Goal: Information Seeking & Learning: Learn about a topic

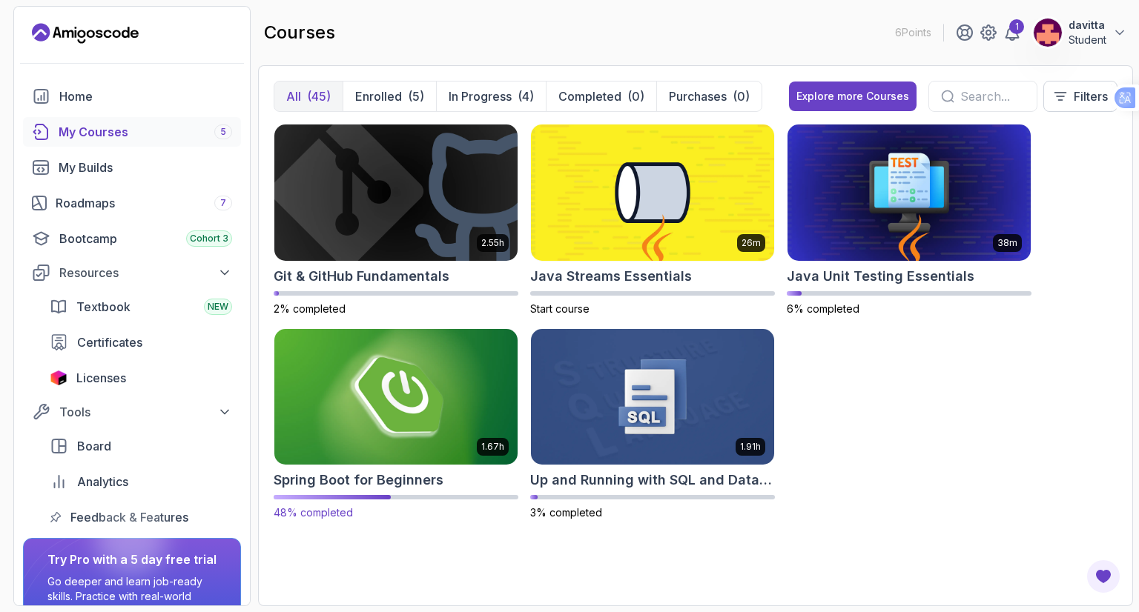
click at [412, 404] on img at bounding box center [395, 396] width 255 height 143
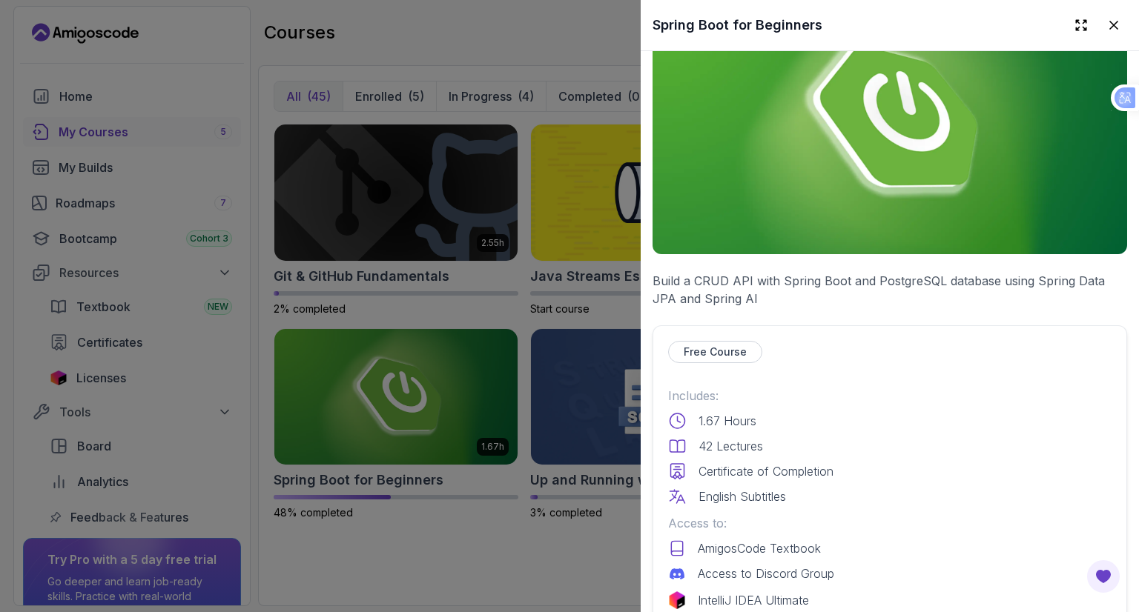
scroll to position [297, 0]
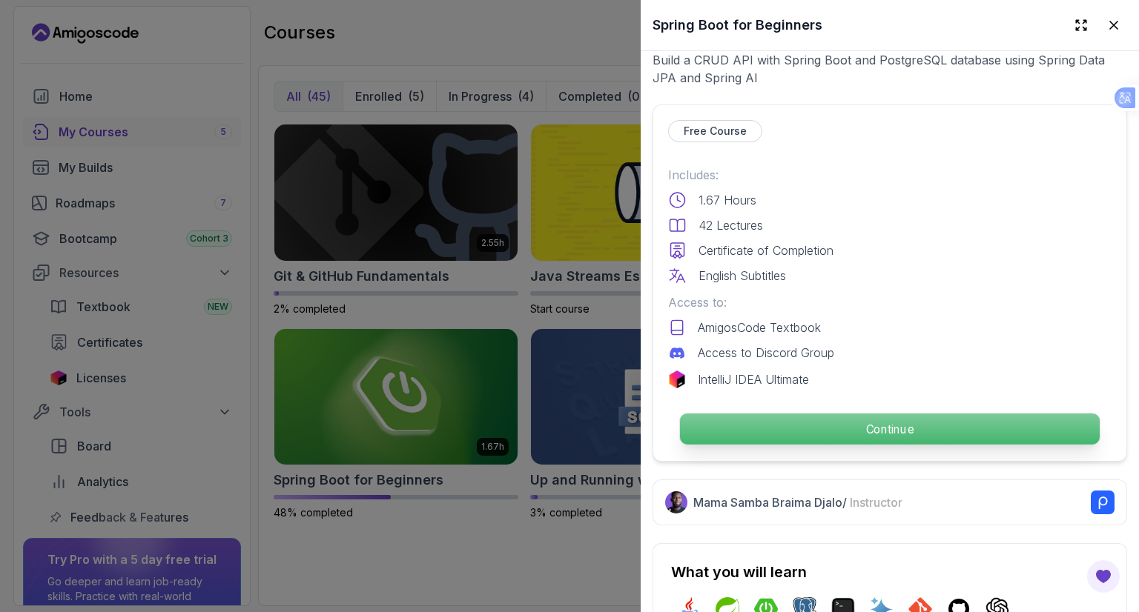
click at [817, 418] on p "Continue" at bounding box center [890, 429] width 420 height 31
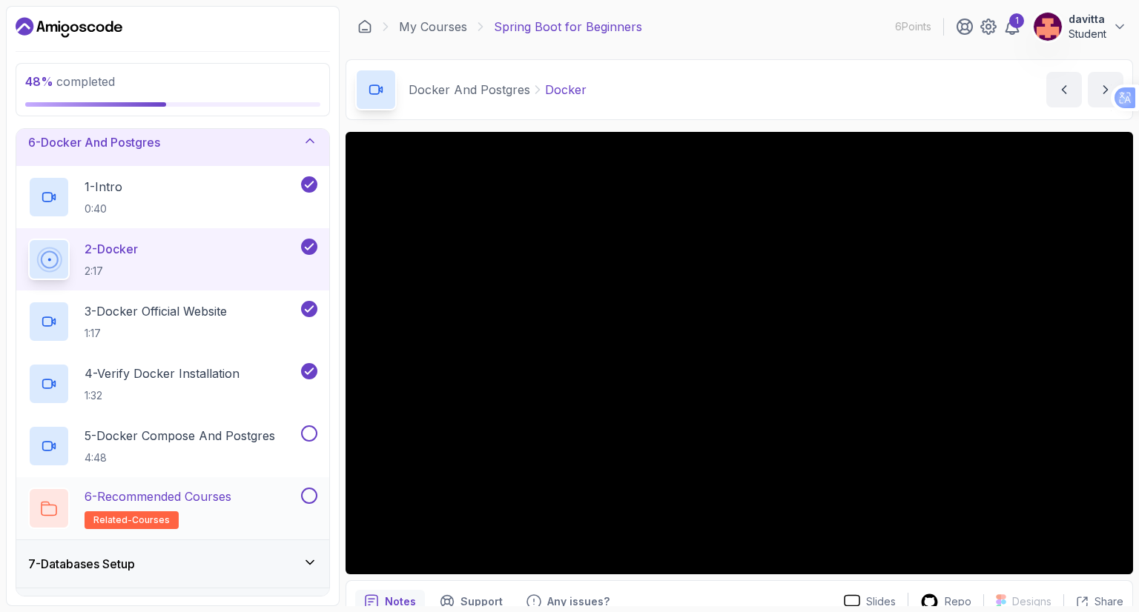
scroll to position [297, 0]
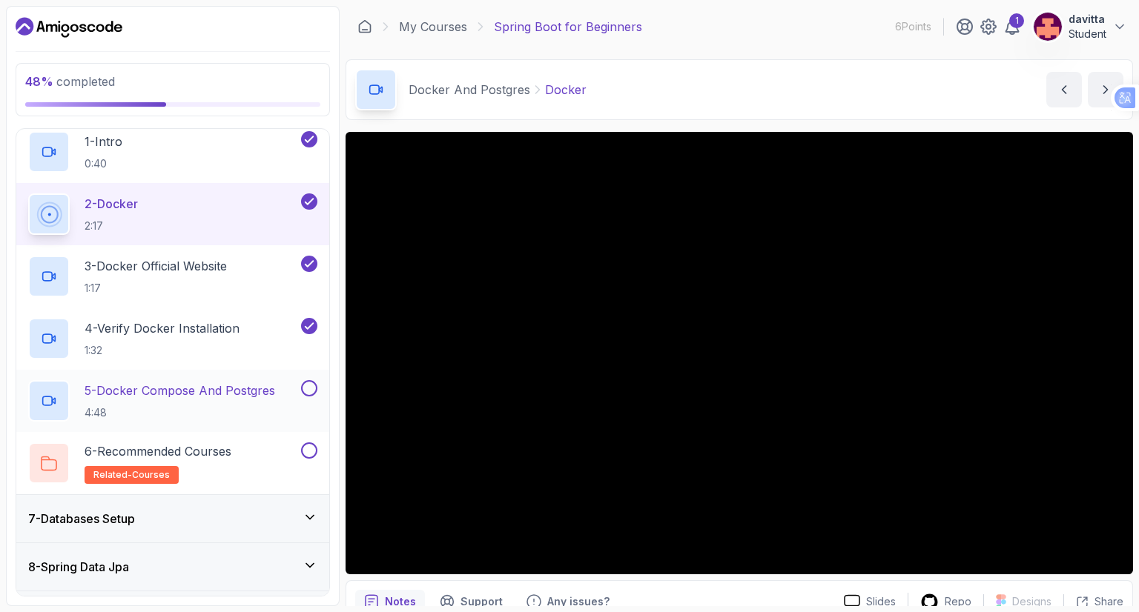
click at [229, 401] on h2 "5 - Docker Compose And Postgres 4:48" at bounding box center [180, 401] width 191 height 39
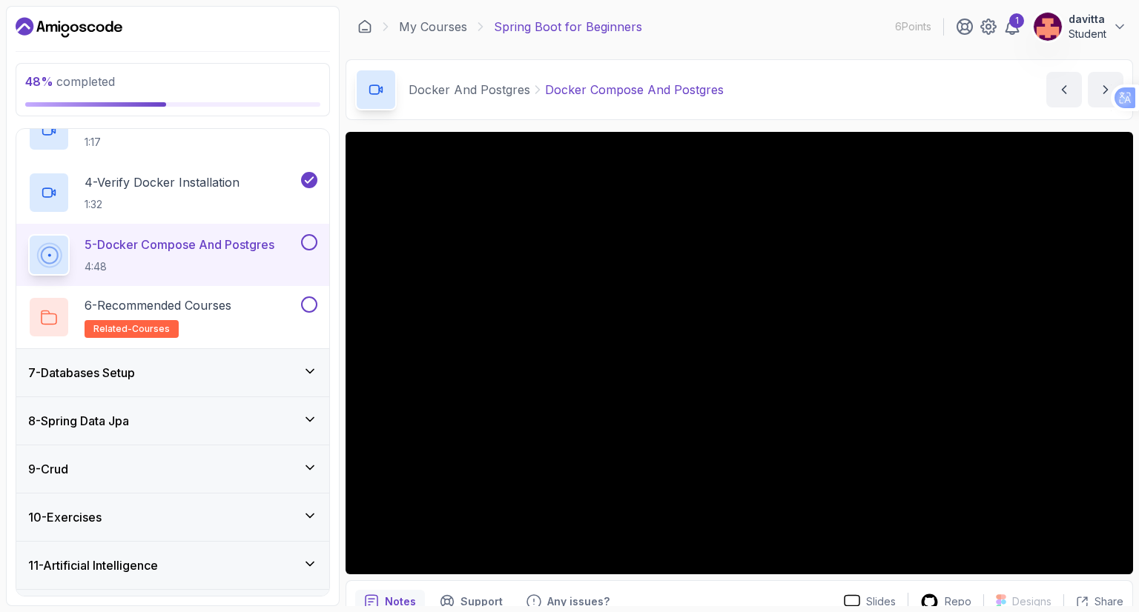
scroll to position [445, 0]
click at [261, 360] on div "7 - Databases Setup" at bounding box center [172, 370] width 313 height 47
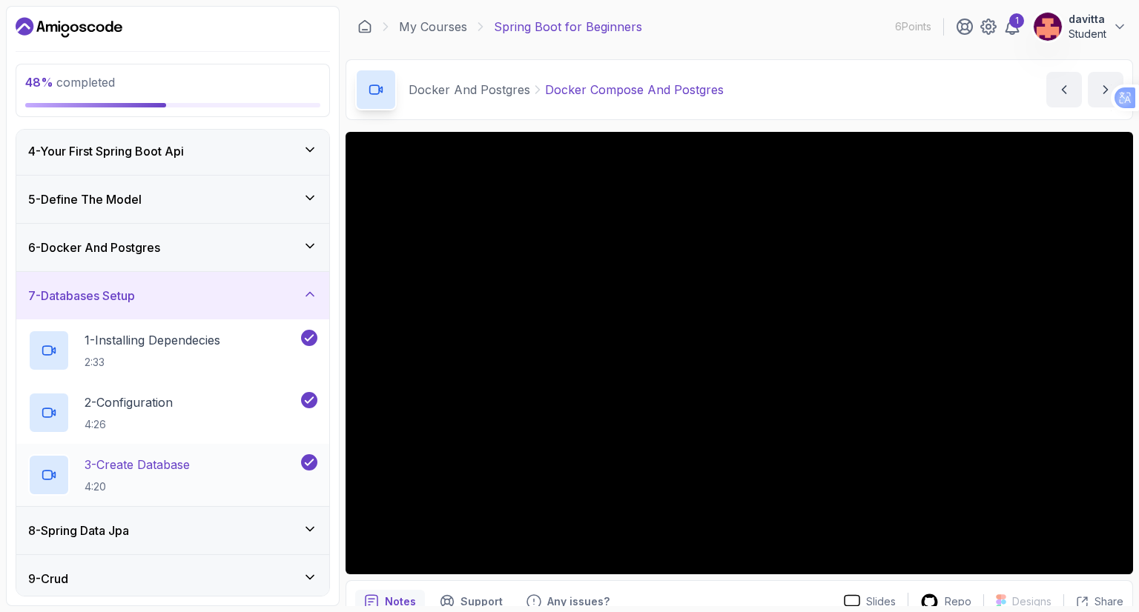
scroll to position [257, 0]
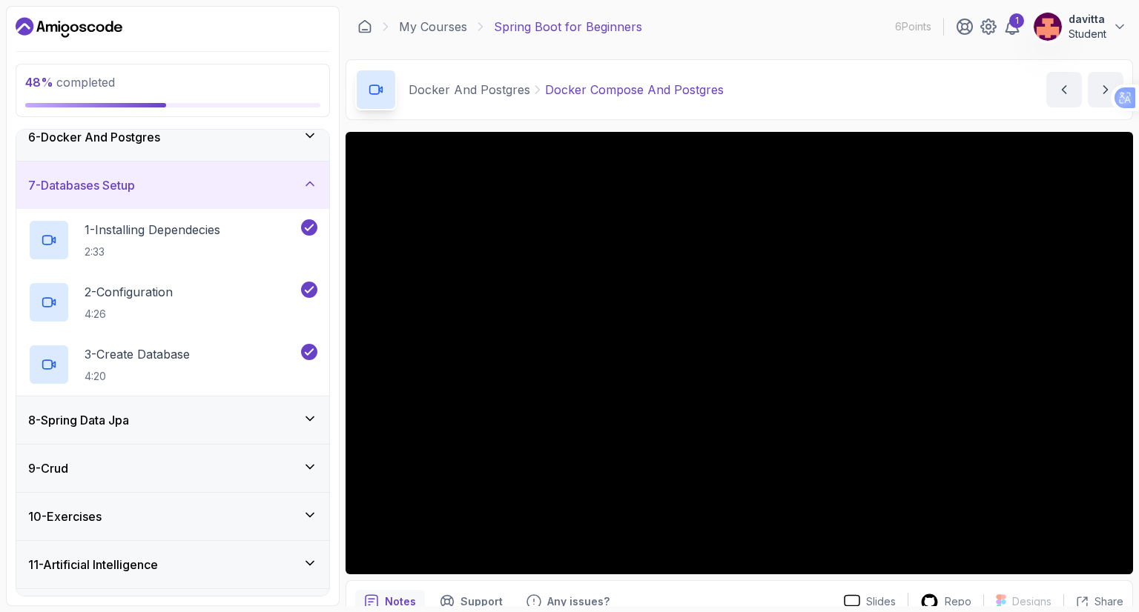
click at [288, 417] on div "8 - Spring Data Jpa" at bounding box center [172, 420] width 289 height 18
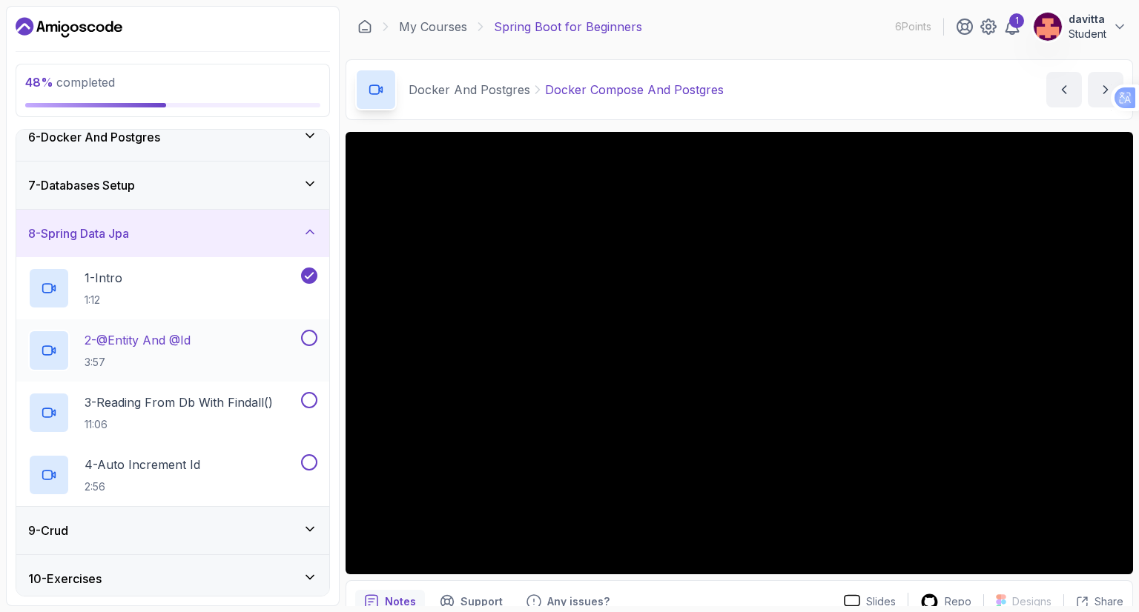
click at [201, 331] on div "2 - @Entity And @Id 3:57" at bounding box center [163, 351] width 270 height 42
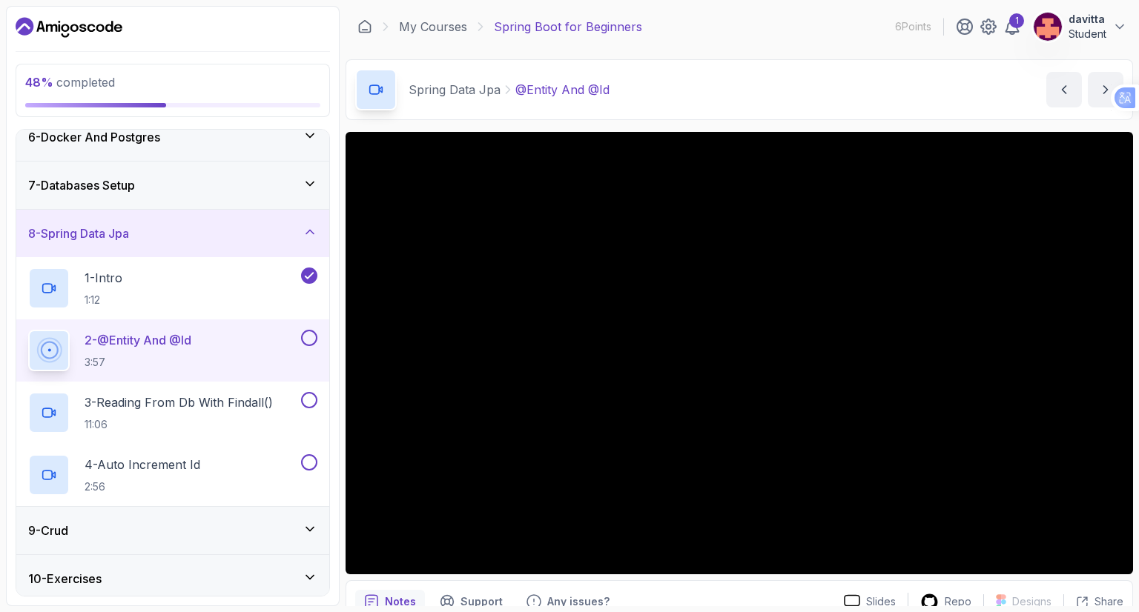
click at [272, 531] on div "9 - Crud" at bounding box center [172, 531] width 289 height 18
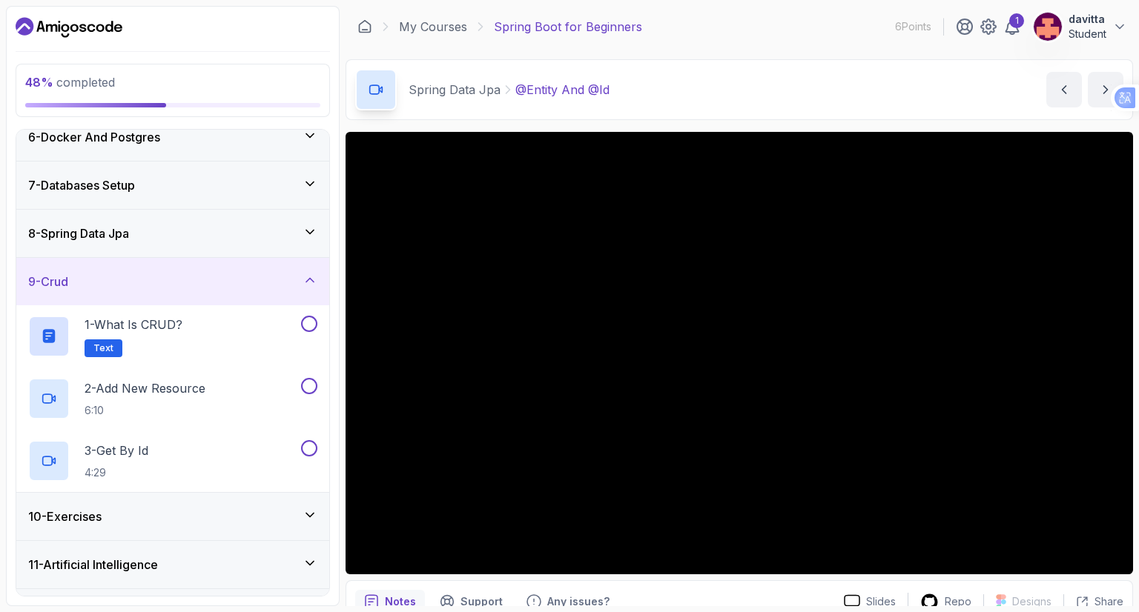
click at [302, 279] on div "9 - Crud" at bounding box center [172, 282] width 289 height 18
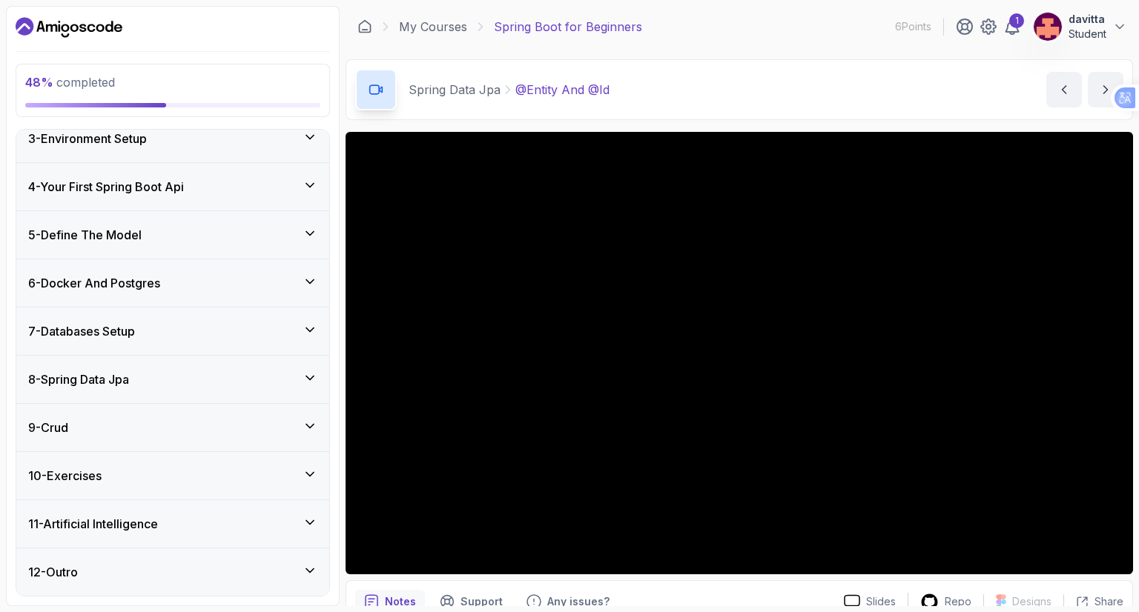
scroll to position [109, 0]
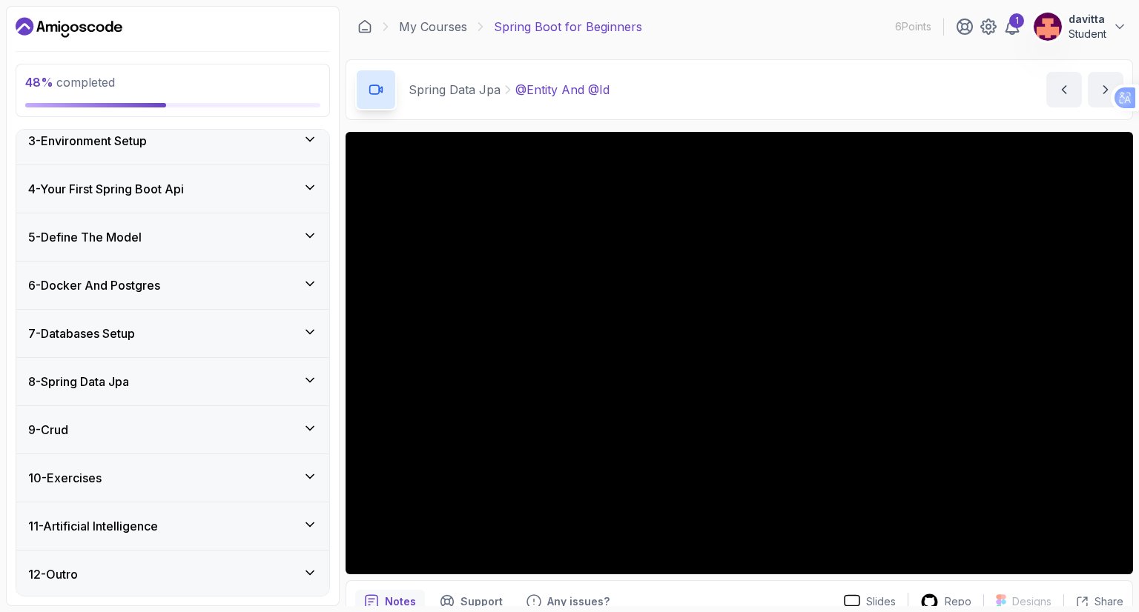
click at [337, 391] on div "48 % completed 1 - Intro 2 - Intro To Spring And Spring Boot 3 - Environment Se…" at bounding box center [173, 306] width 334 height 600
click at [314, 378] on icon at bounding box center [309, 380] width 7 height 4
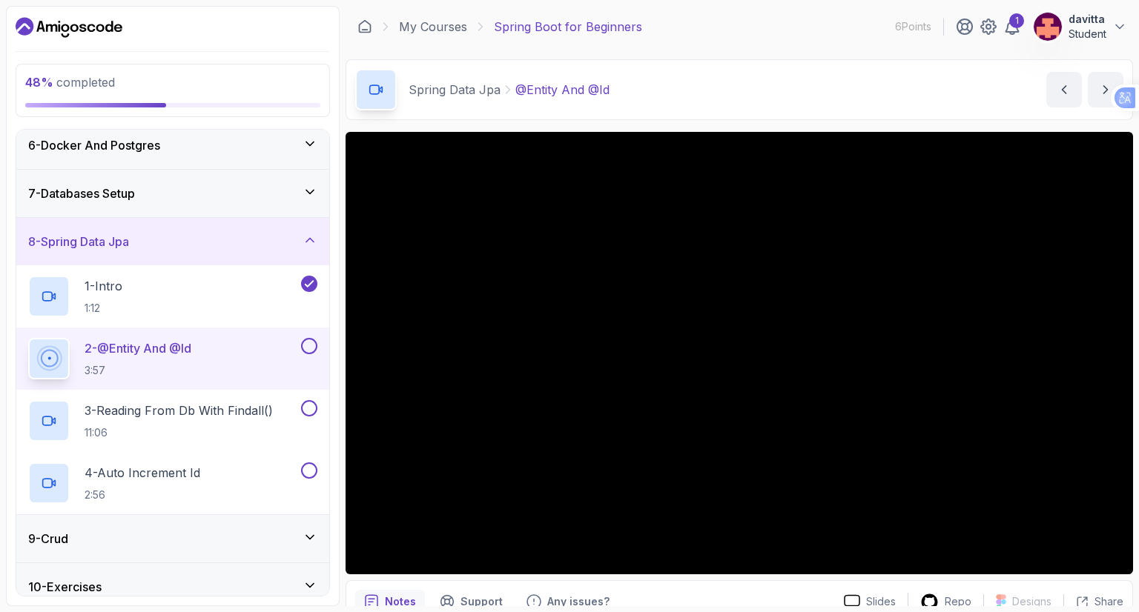
scroll to position [257, 0]
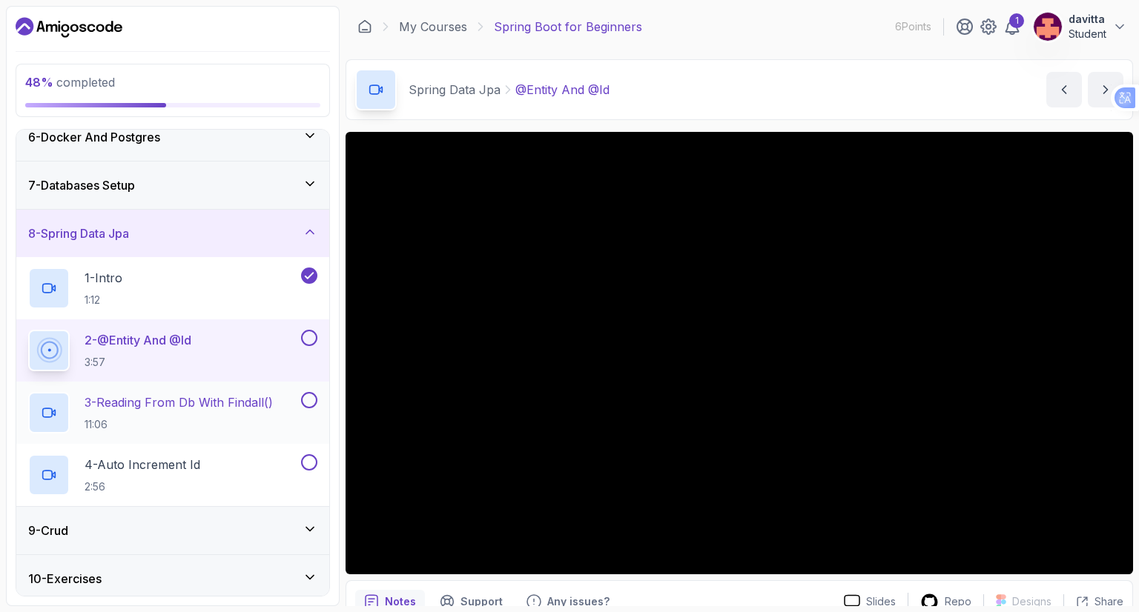
click at [280, 413] on div "3 - Reading From Db With Findall() 11:06" at bounding box center [163, 413] width 270 height 42
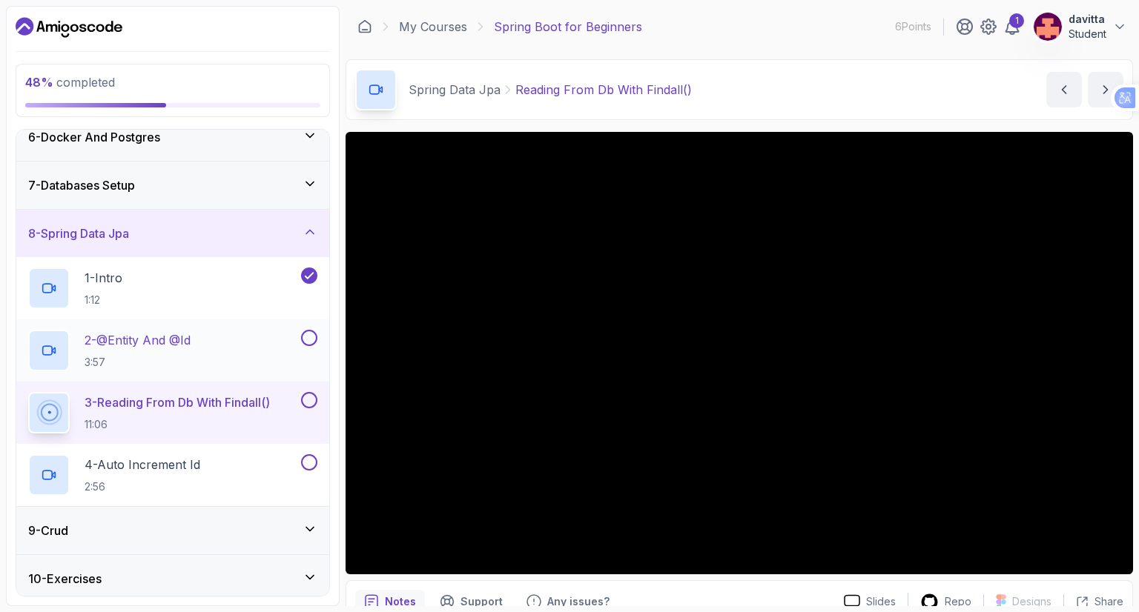
click at [222, 348] on div "2 - @Entity And @Id 3:57" at bounding box center [163, 351] width 270 height 42
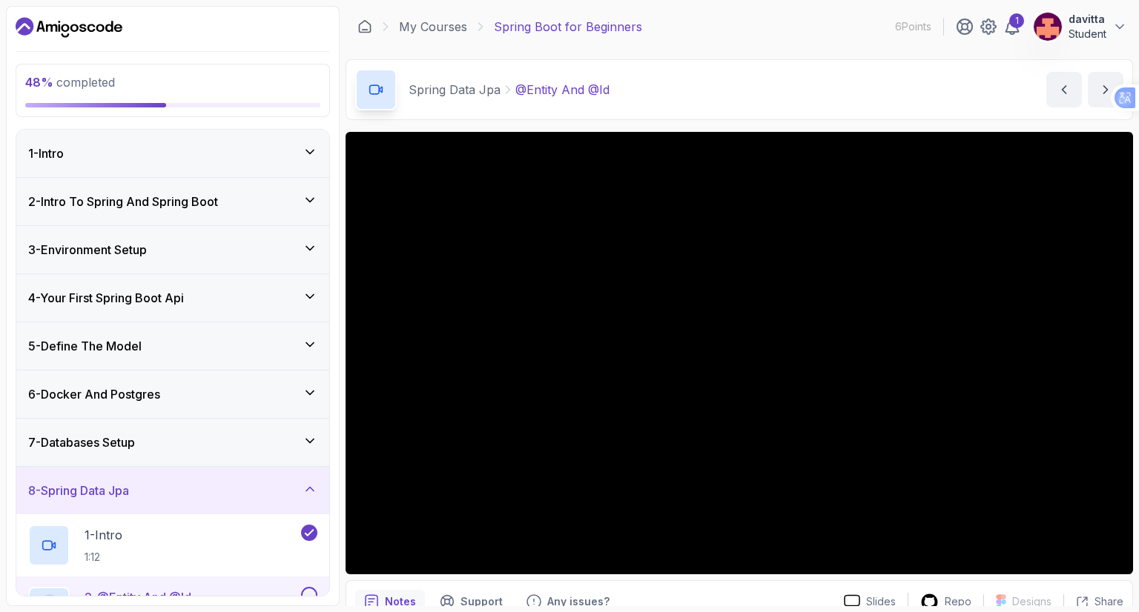
click at [179, 250] on div "3 - Environment Setup" at bounding box center [172, 250] width 289 height 18
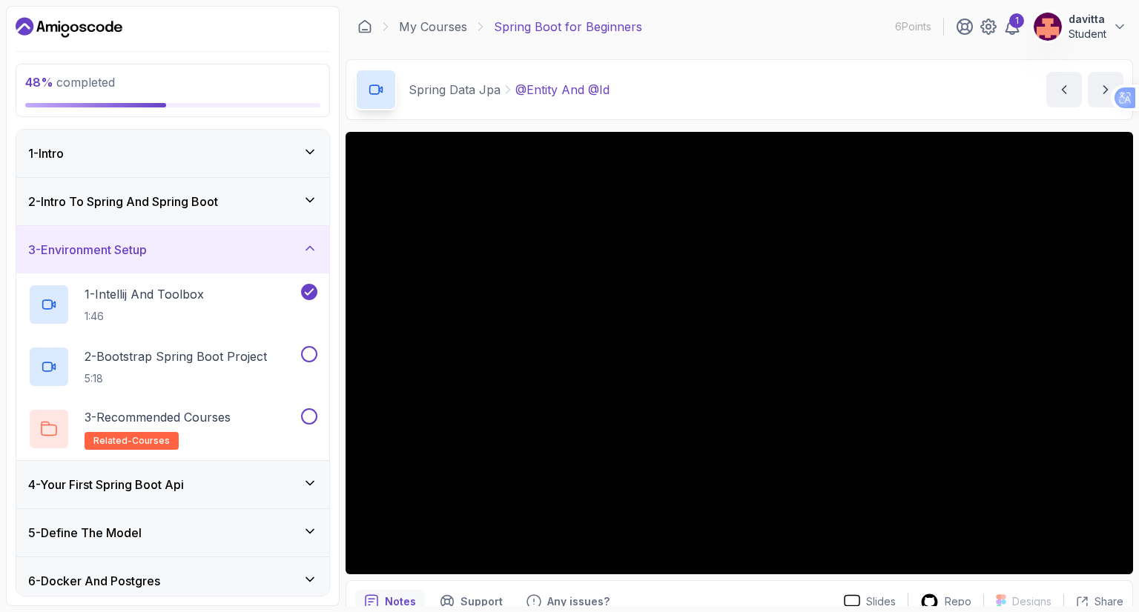
click at [196, 238] on div "3 - Environment Setup" at bounding box center [172, 249] width 313 height 47
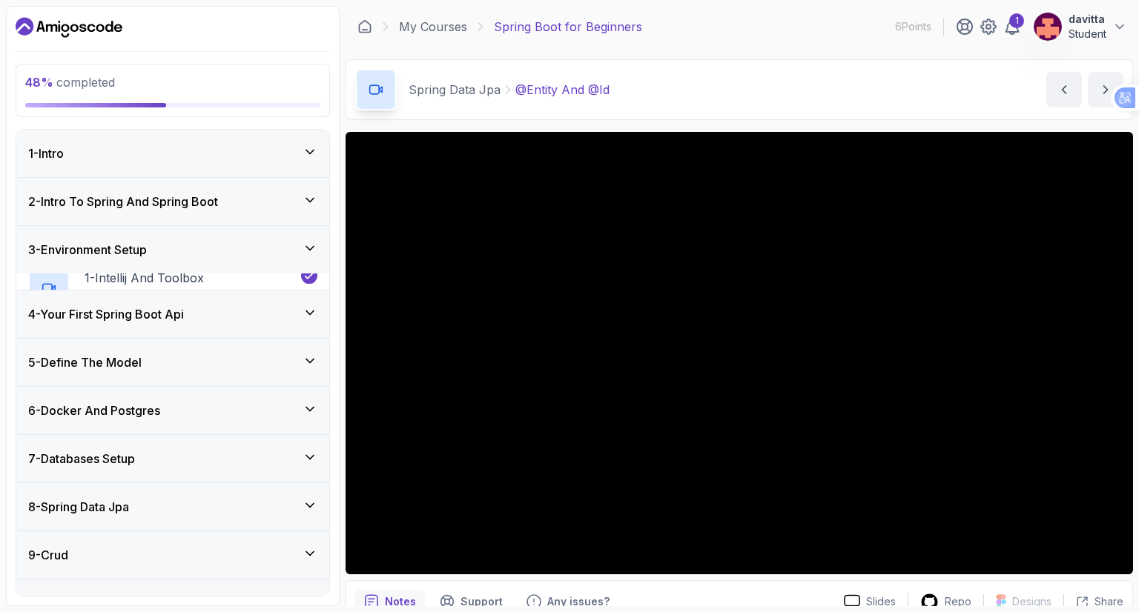
click at [210, 208] on h3 "2 - Intro To Spring And Spring Boot" at bounding box center [123, 202] width 190 height 18
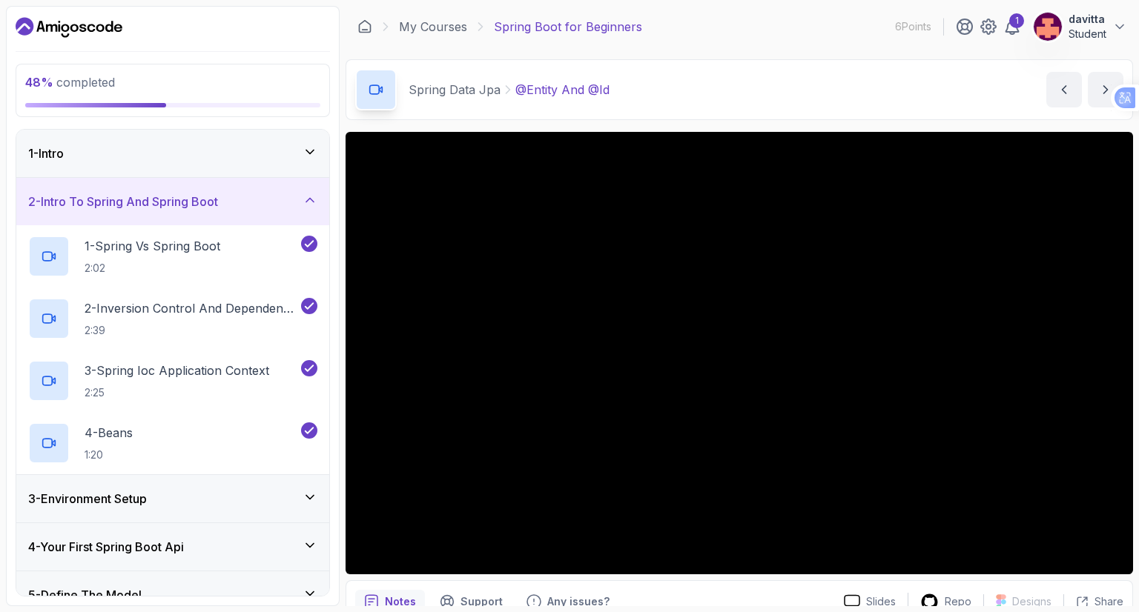
click at [230, 214] on div "2 - Intro To Spring And Spring Boot" at bounding box center [172, 201] width 313 height 47
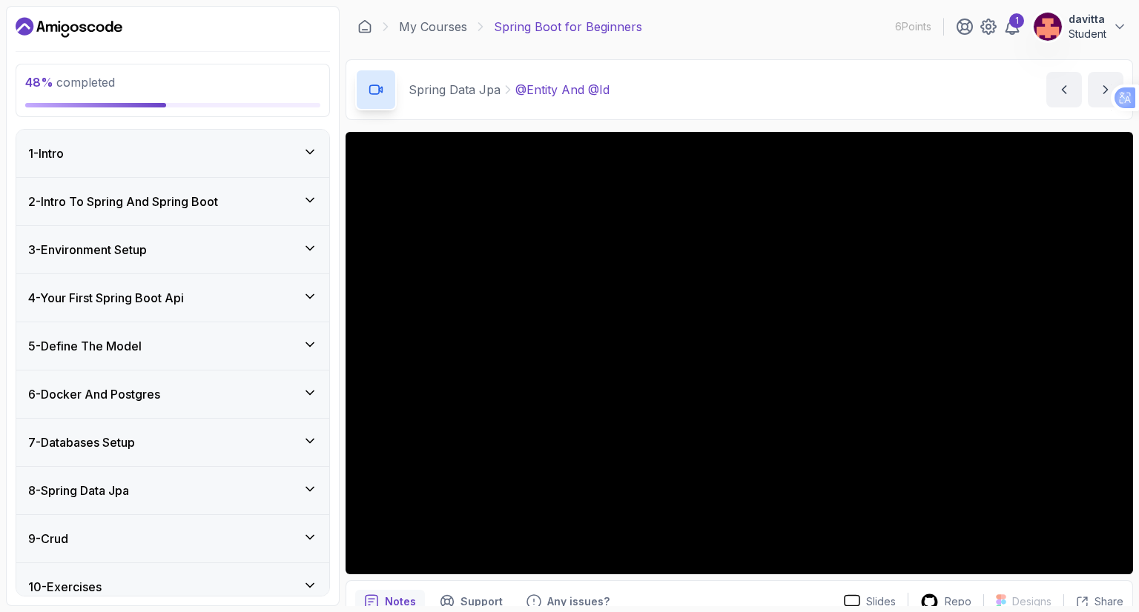
click at [192, 342] on div "5 - Define The Model" at bounding box center [172, 346] width 289 height 18
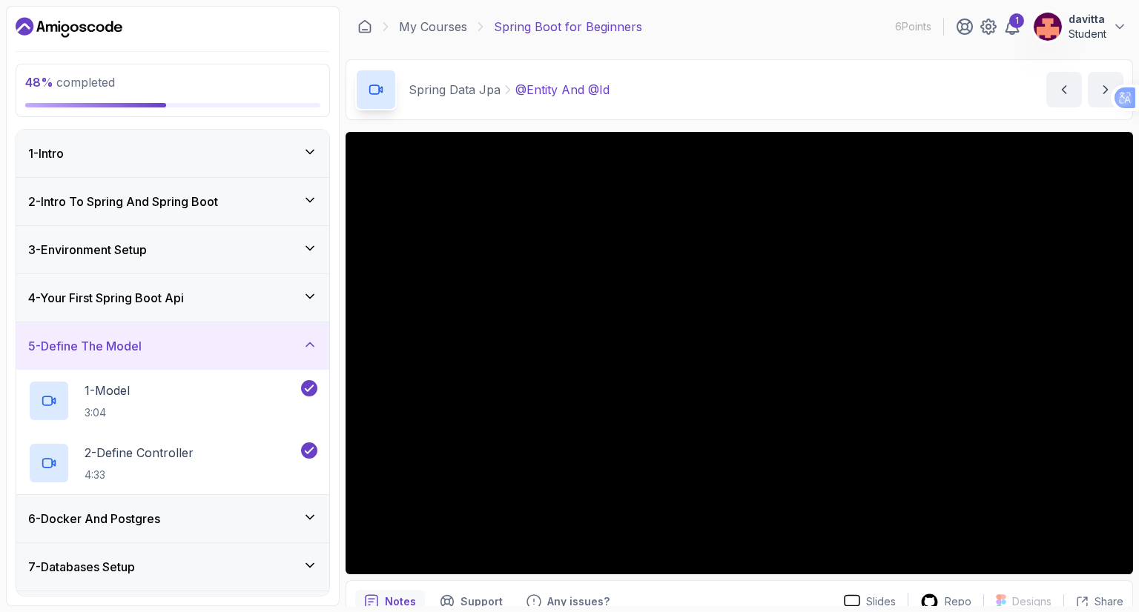
click at [192, 342] on div "5 - Define The Model" at bounding box center [172, 346] width 289 height 18
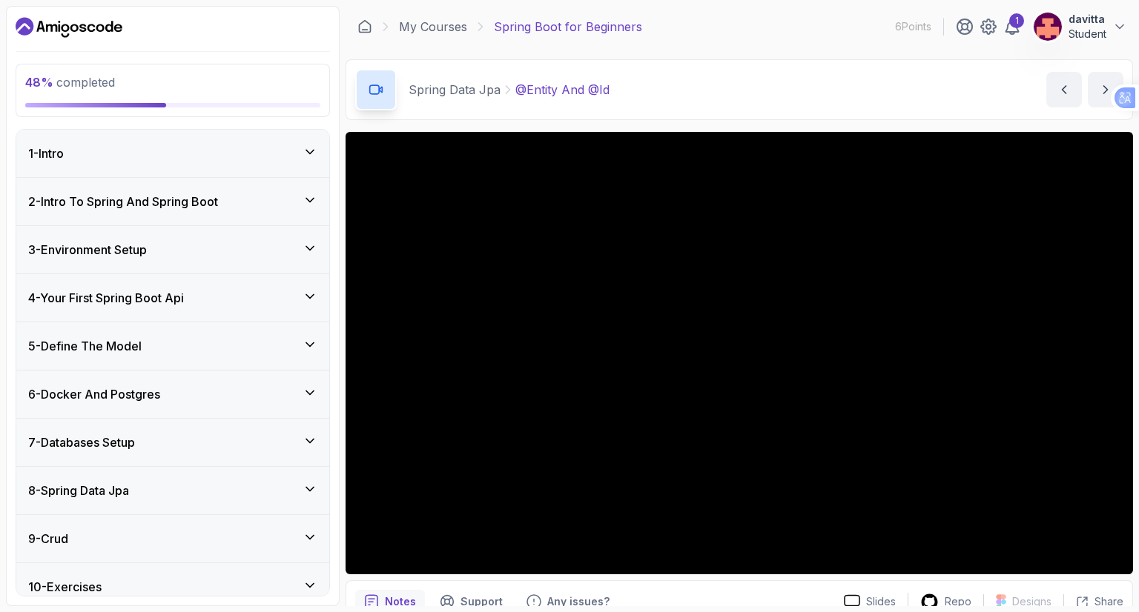
click at [196, 391] on div "6 - Docker And Postgres" at bounding box center [172, 394] width 289 height 18
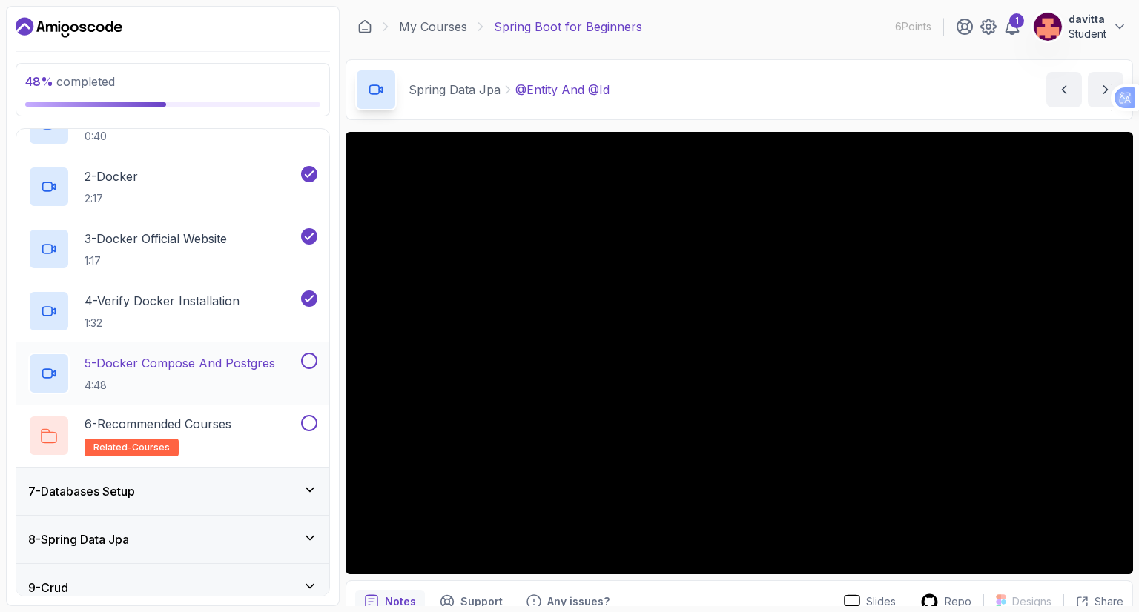
scroll to position [445, 0]
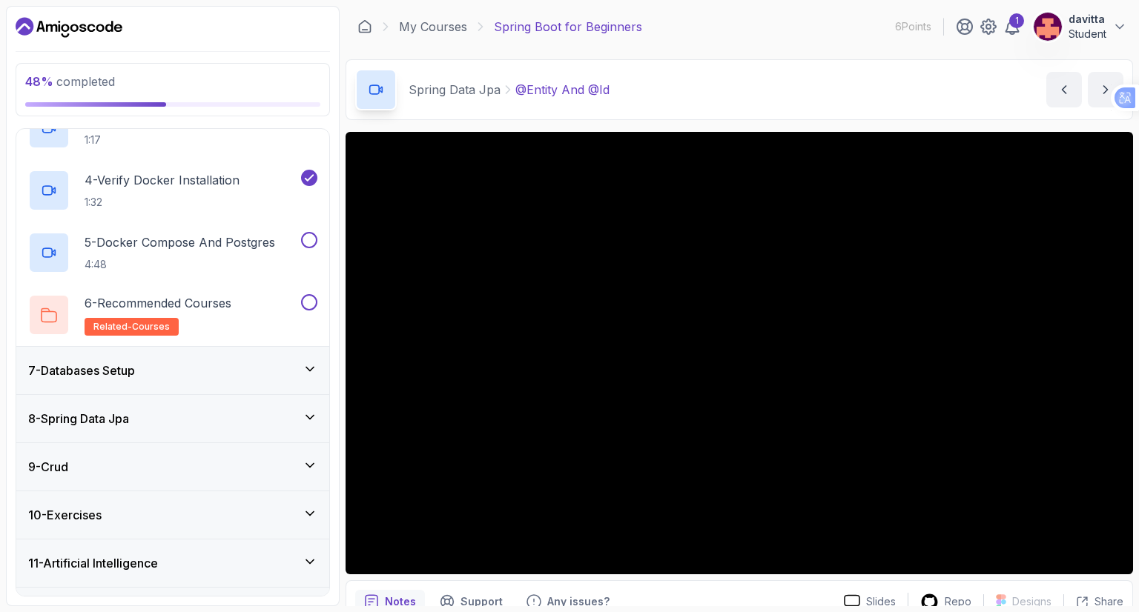
click at [219, 376] on div "7 - Databases Setup" at bounding box center [172, 371] width 289 height 18
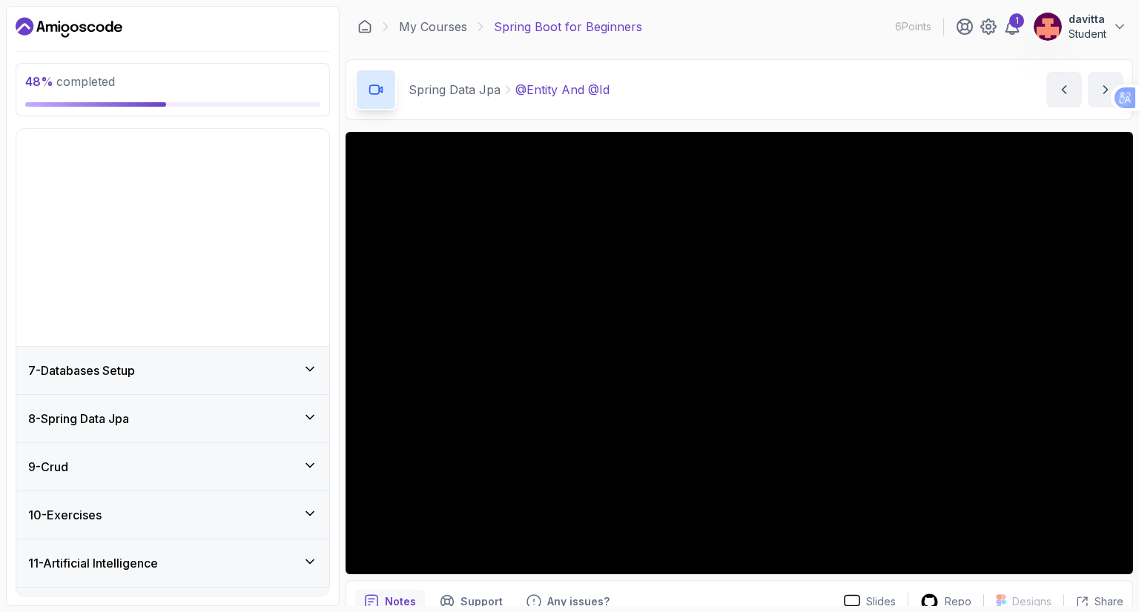
scroll to position [109, 0]
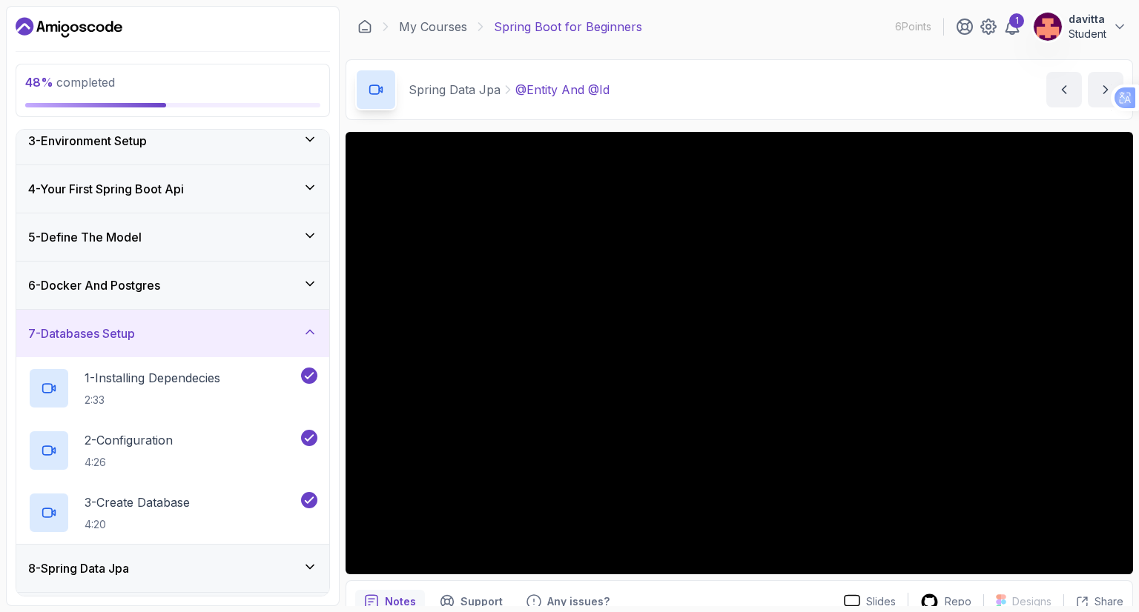
click at [248, 339] on div "7 - Databases Setup" at bounding box center [172, 334] width 289 height 18
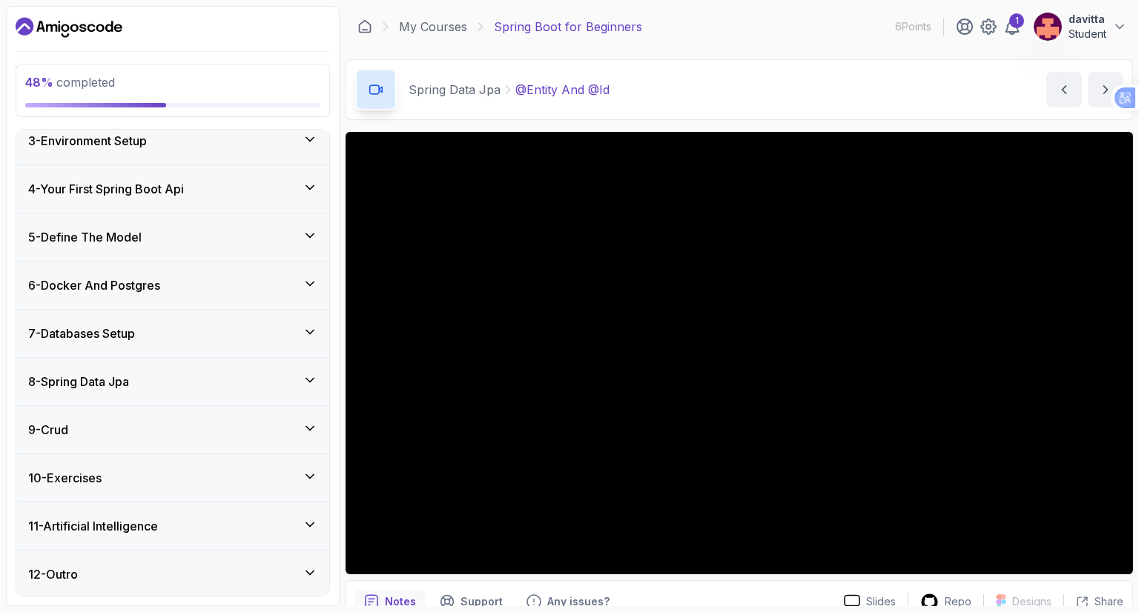
click at [154, 282] on h3 "6 - Docker And Postgres" at bounding box center [94, 285] width 132 height 18
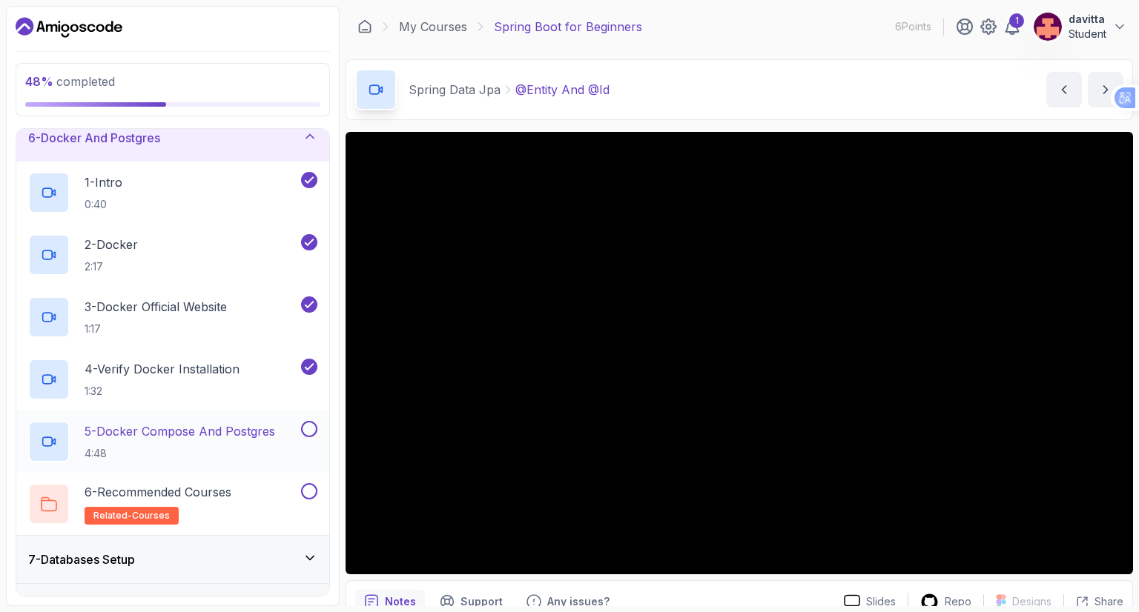
scroll to position [257, 0]
click at [191, 448] on p "4:48" at bounding box center [180, 452] width 191 height 15
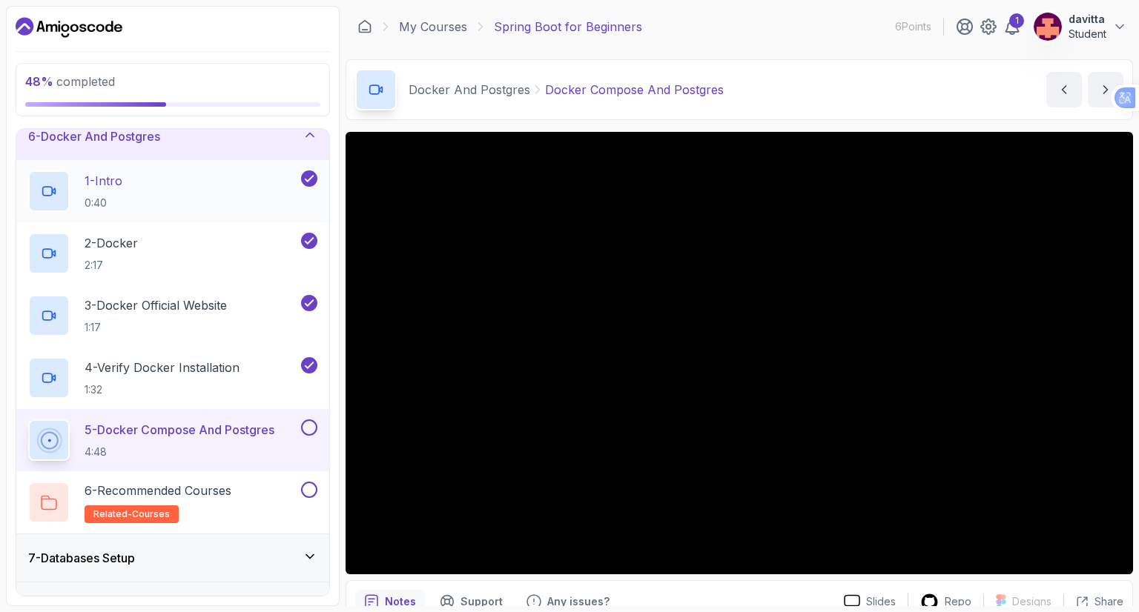
click at [213, 185] on div "1 - Intro 0:40" at bounding box center [163, 191] width 270 height 42
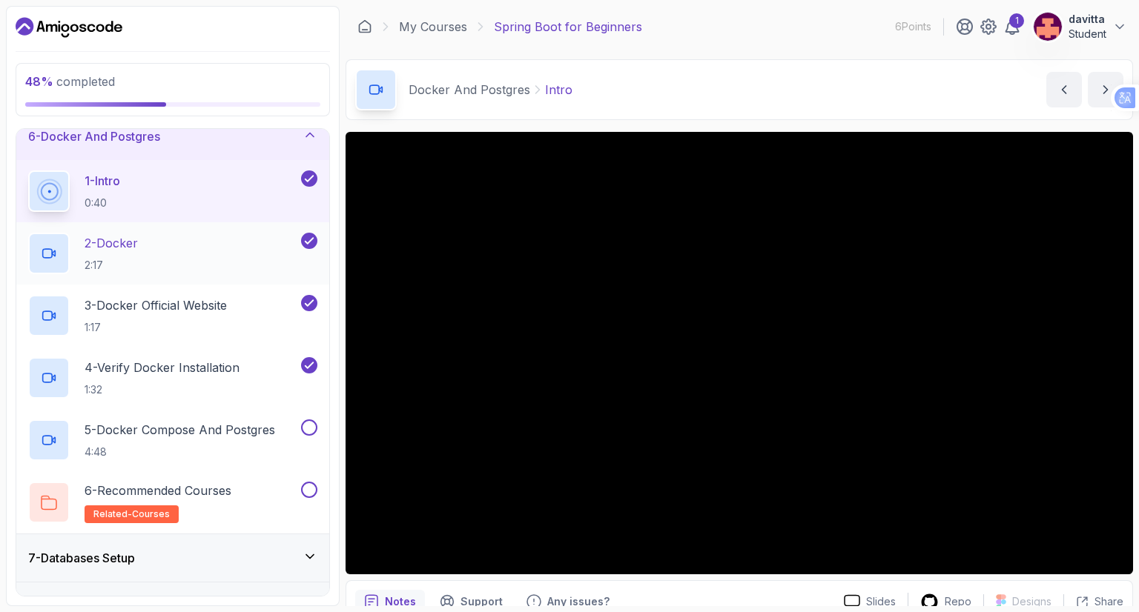
click at [149, 241] on div "2 - Docker 2:17" at bounding box center [163, 254] width 270 height 42
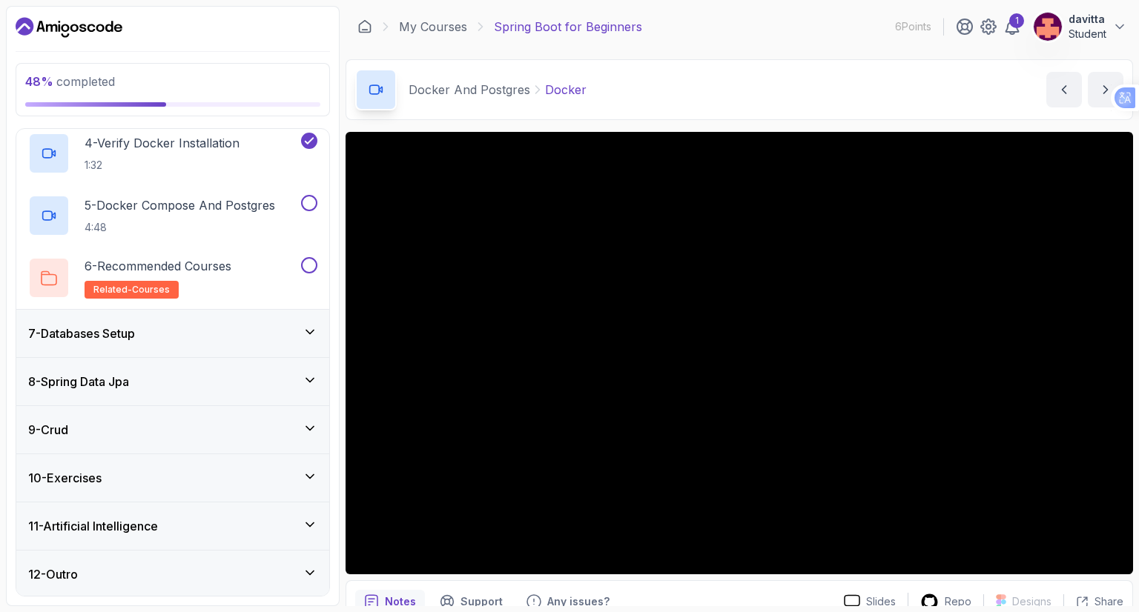
click at [211, 315] on div "7 - Databases Setup" at bounding box center [172, 333] width 313 height 47
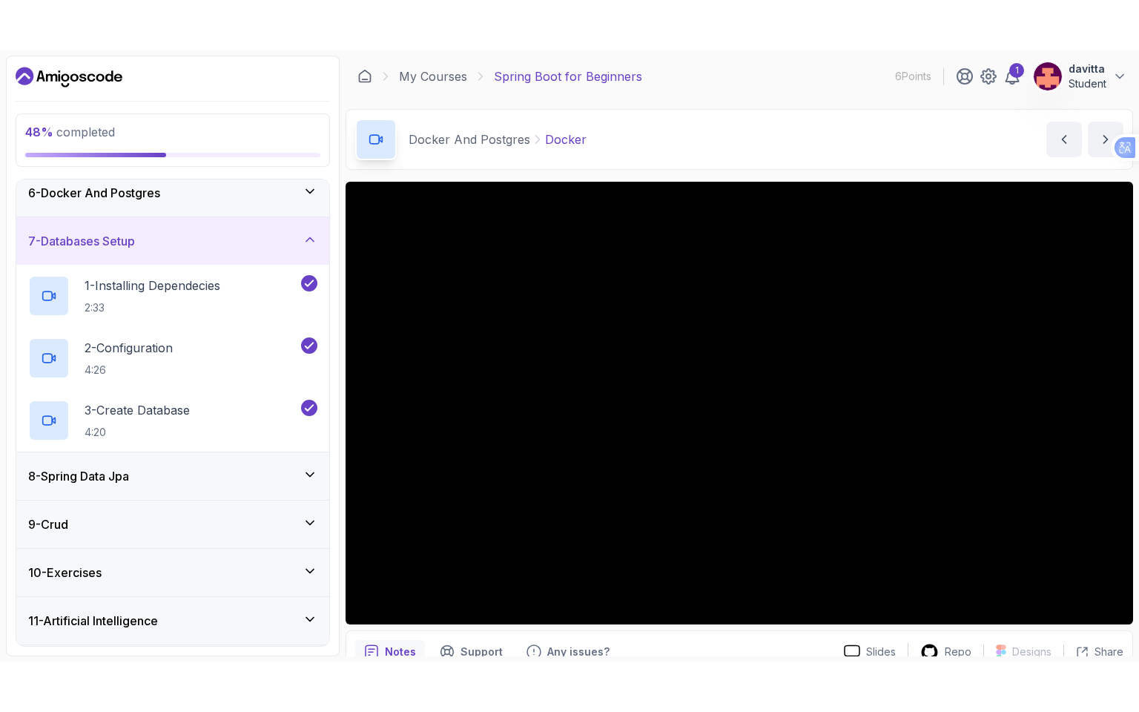
scroll to position [257, 0]
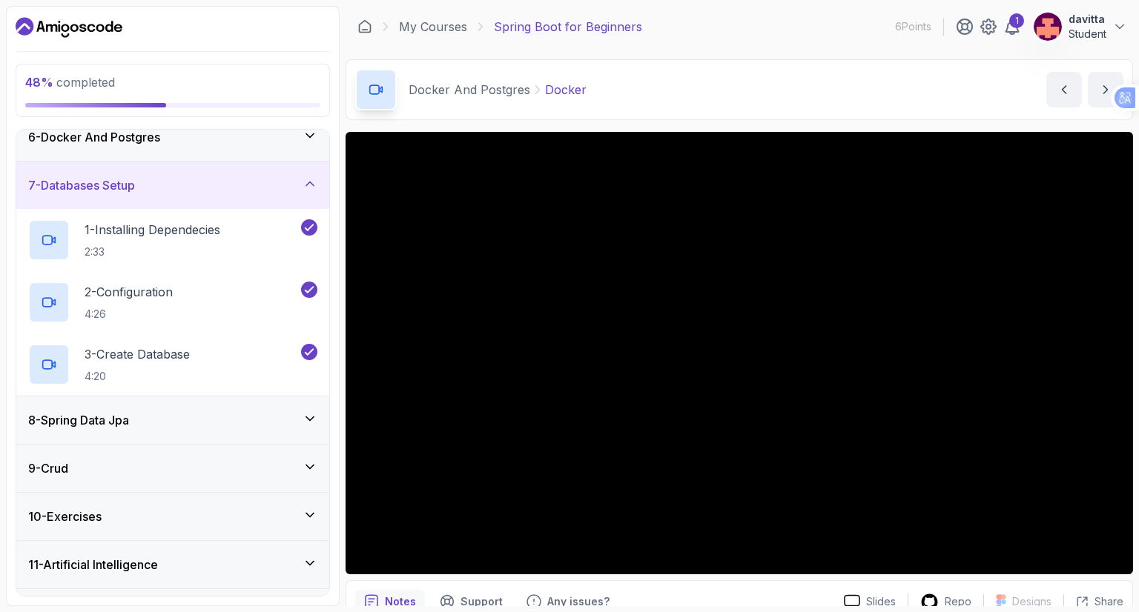
click at [126, 471] on div "9 - Crud" at bounding box center [172, 469] width 289 height 18
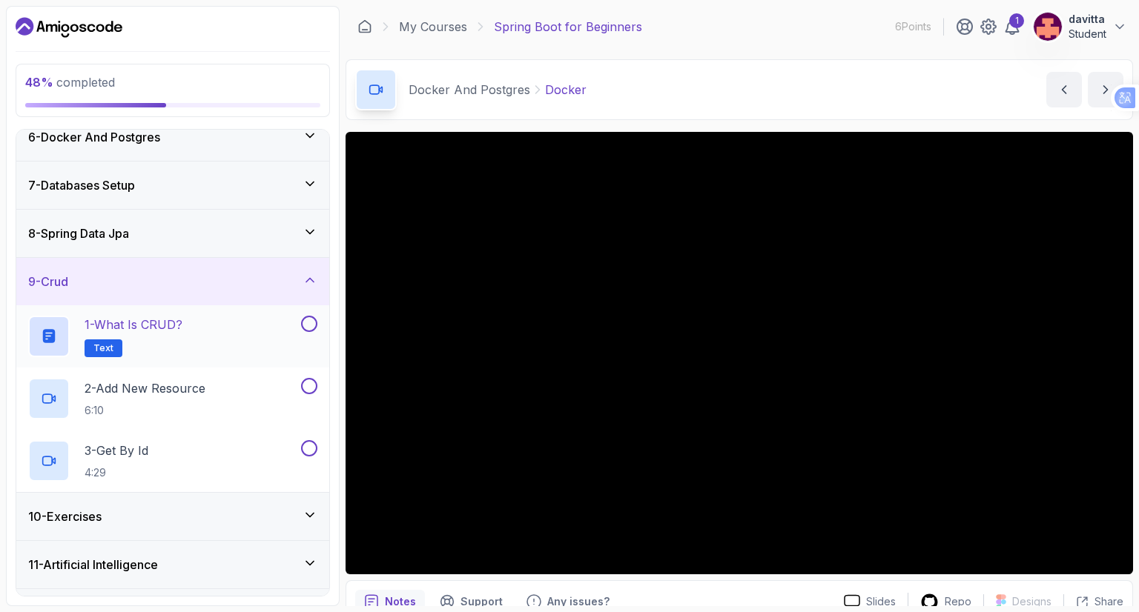
click at [151, 339] on h2 "1 - What is CRUD? Text" at bounding box center [134, 337] width 98 height 42
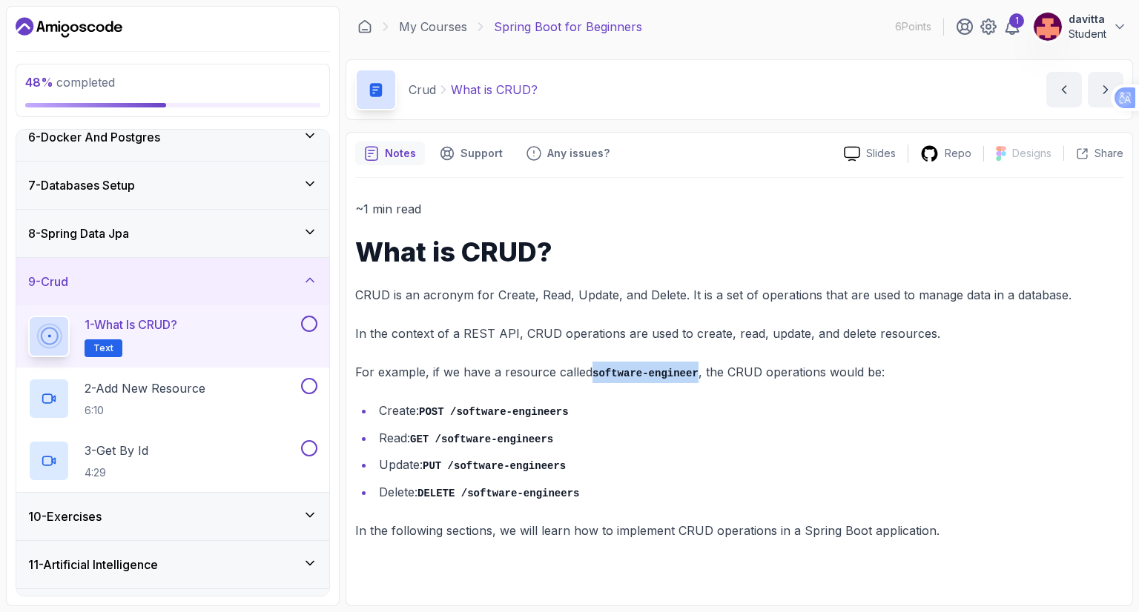
drag, startPoint x: 590, startPoint y: 371, endPoint x: 689, endPoint y: 376, distance: 98.7
click at [689, 376] on p "For example, if we have a resource called software-engineer , the CRUD operatio…" at bounding box center [739, 372] width 768 height 21
click at [766, 397] on div "~1 min read What is CRUD? CRUD is an acronym for Create, Read, Update, and Dele…" at bounding box center [739, 370] width 768 height 342
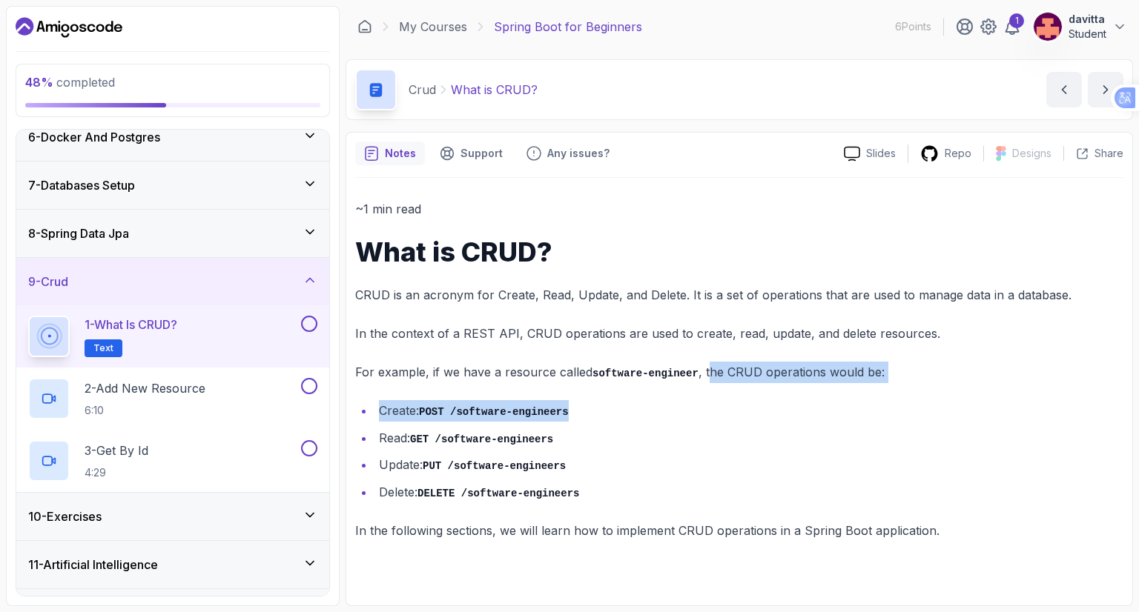
drag, startPoint x: 698, startPoint y: 376, endPoint x: 834, endPoint y: 383, distance: 135.9
click at [833, 383] on div "~1 min read What is CRUD? CRUD is an acronym for Create, Read, Update, and Dele…" at bounding box center [739, 370] width 768 height 342
click at [986, 401] on li "Create: POST /software-engineers" at bounding box center [748, 410] width 749 height 21
drag, startPoint x: 428, startPoint y: 403, endPoint x: 589, endPoint y: 409, distance: 161.7
click at [560, 407] on li "Create: POST /software-engineers" at bounding box center [748, 410] width 749 height 21
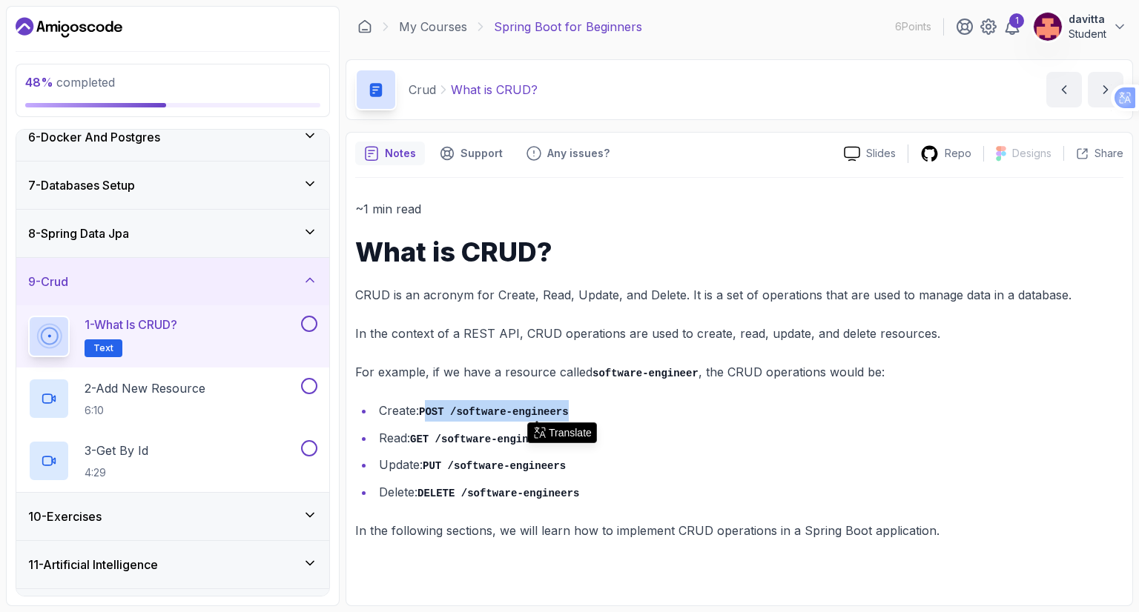
click at [651, 412] on li "Create: POST /software-engineers" at bounding box center [748, 410] width 749 height 21
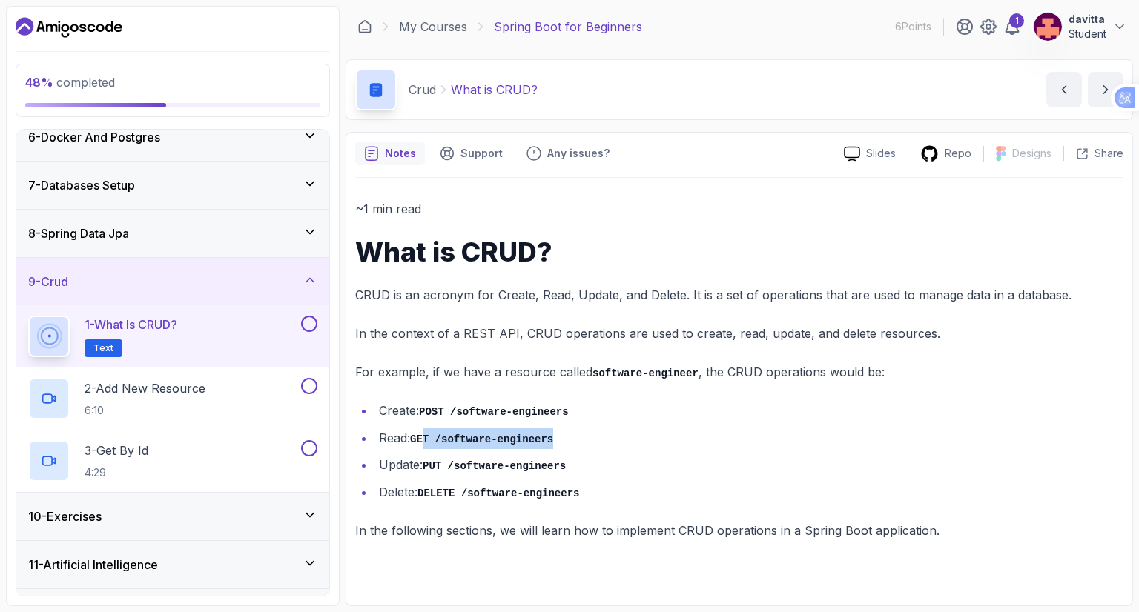
drag, startPoint x: 423, startPoint y: 423, endPoint x: 659, endPoint y: 440, distance: 236.4
click at [551, 437] on ul "Create: POST /software-engineers Read: GET /software-engineers Update: PUT /sof…" at bounding box center [739, 451] width 768 height 102
click at [680, 442] on li "Read: GET /software-engineers" at bounding box center [748, 438] width 749 height 21
click at [188, 389] on p "2 - Add New Resource" at bounding box center [145, 389] width 121 height 18
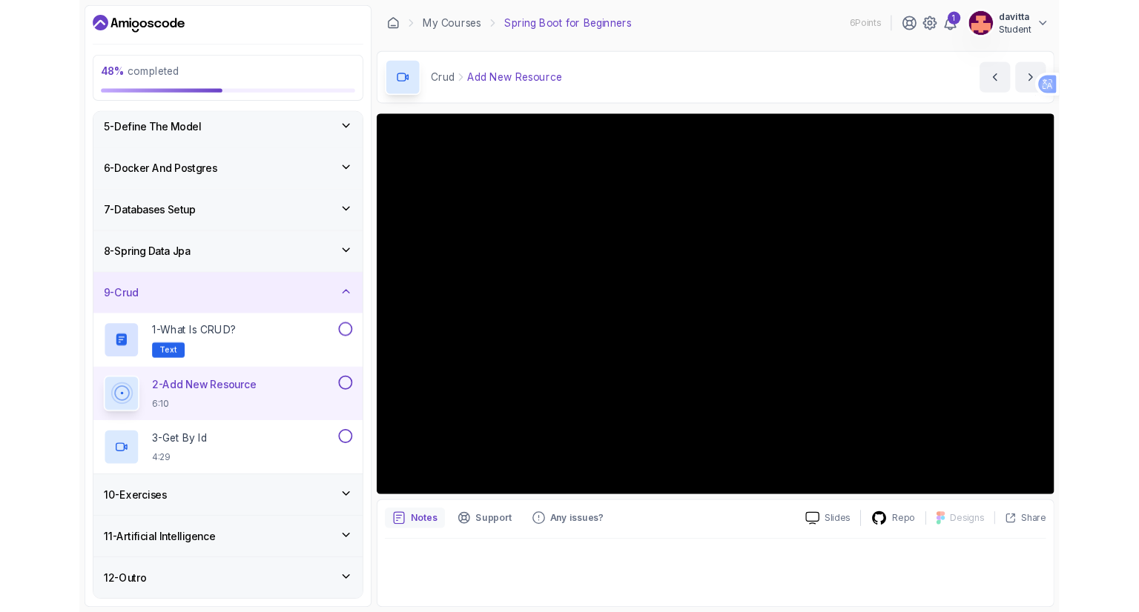
scroll to position [196, 0]
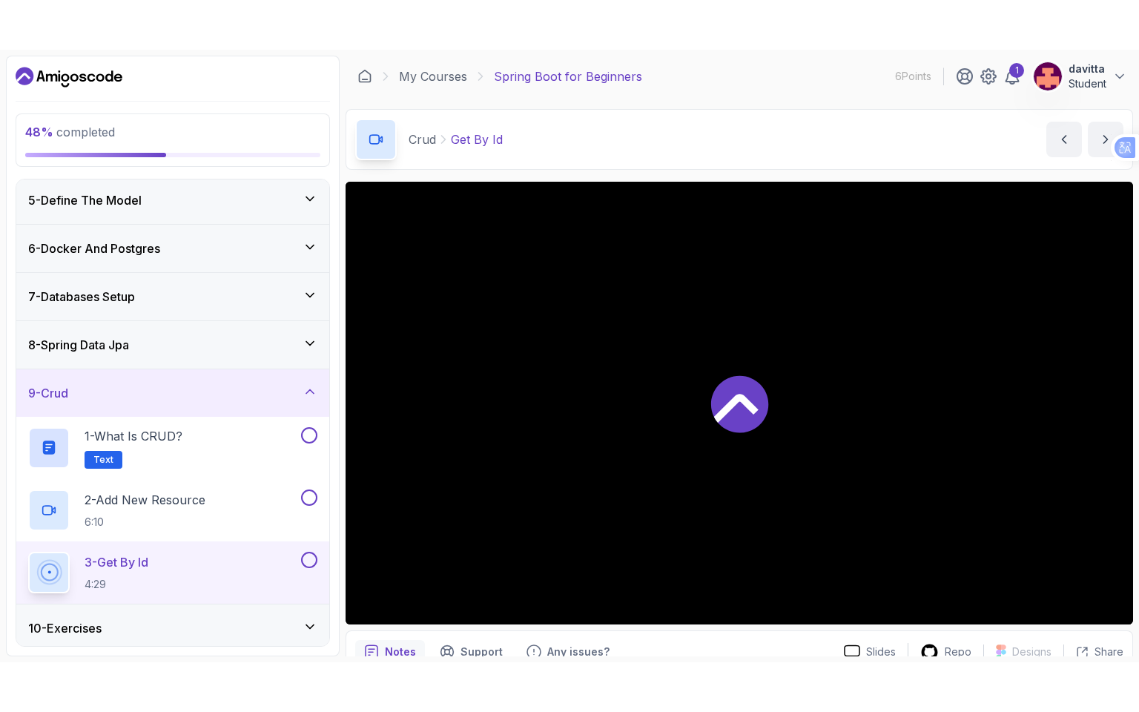
scroll to position [257, 0]
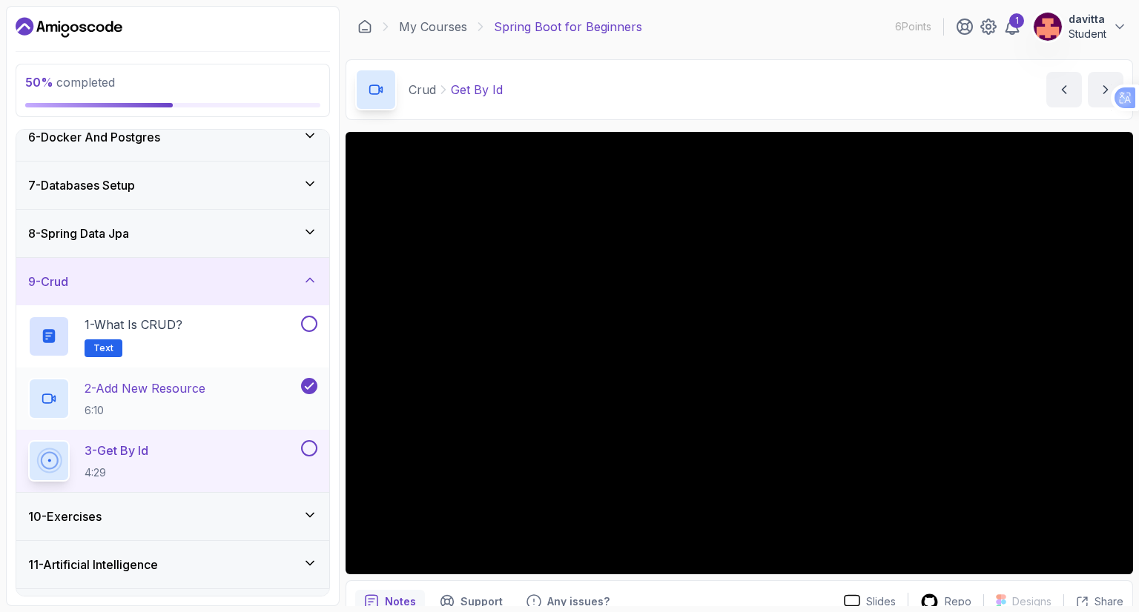
click at [214, 378] on div "2 - Add New Resource 6:10" at bounding box center [163, 399] width 270 height 42
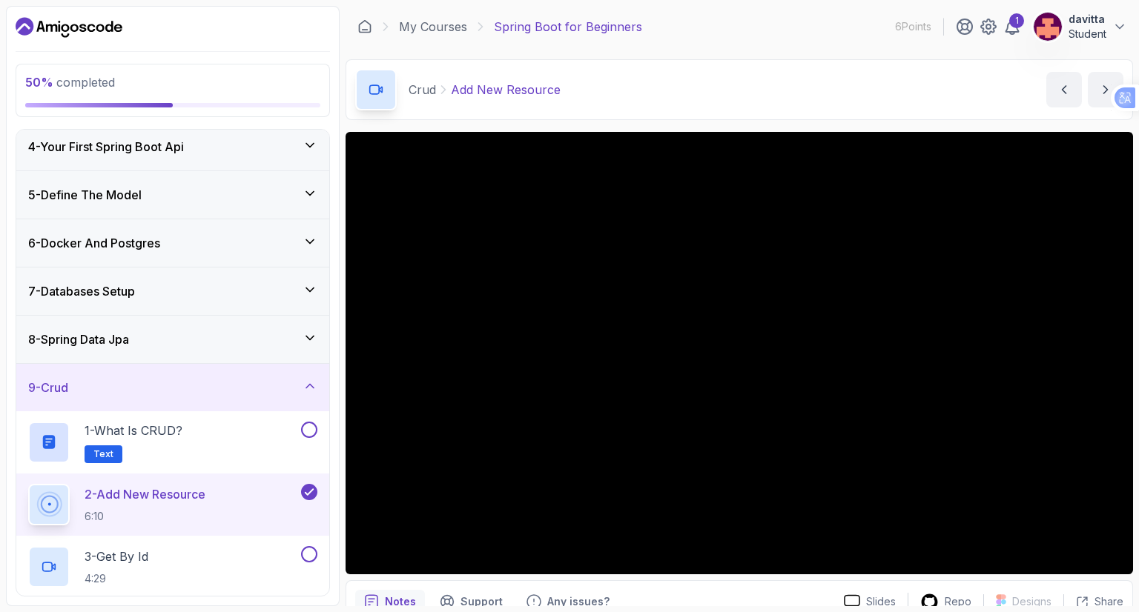
scroll to position [109, 0]
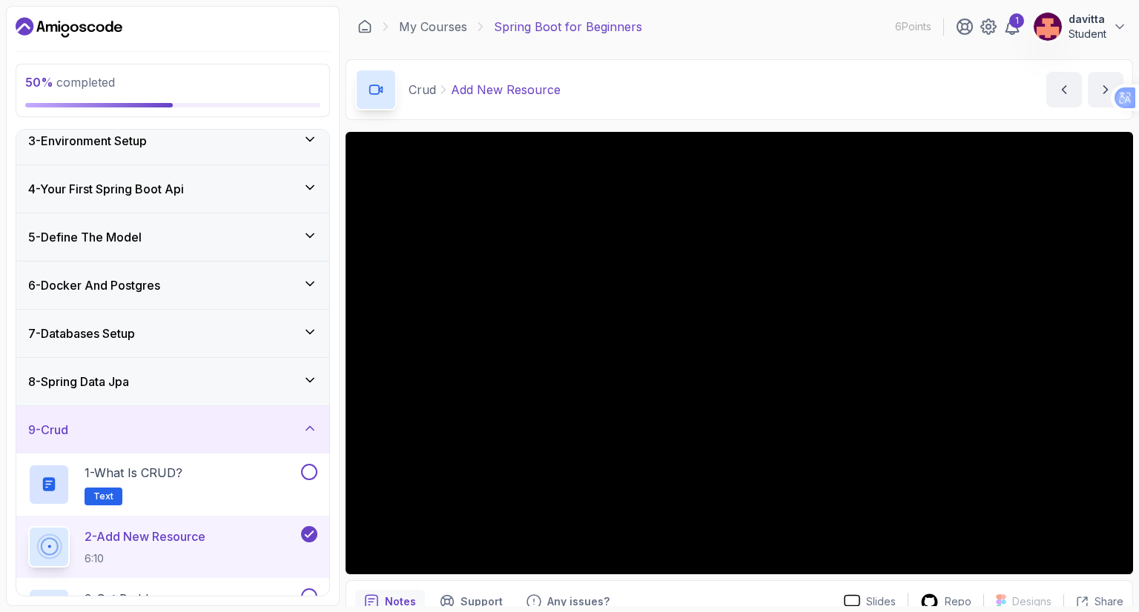
click at [199, 374] on div "8 - Spring Data Jpa" at bounding box center [172, 382] width 289 height 18
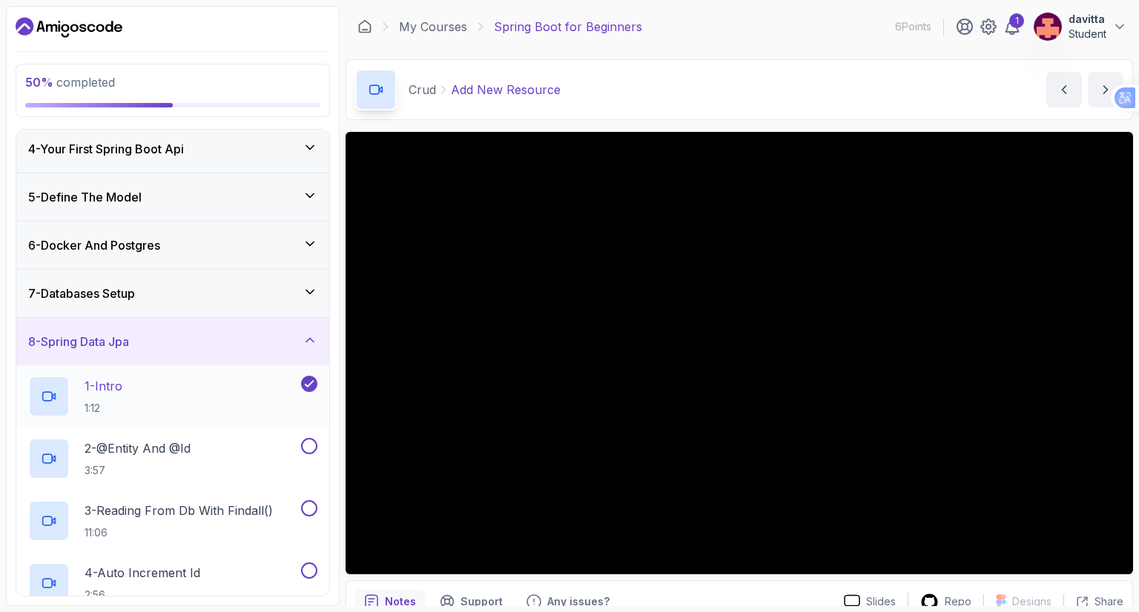
scroll to position [257, 0]
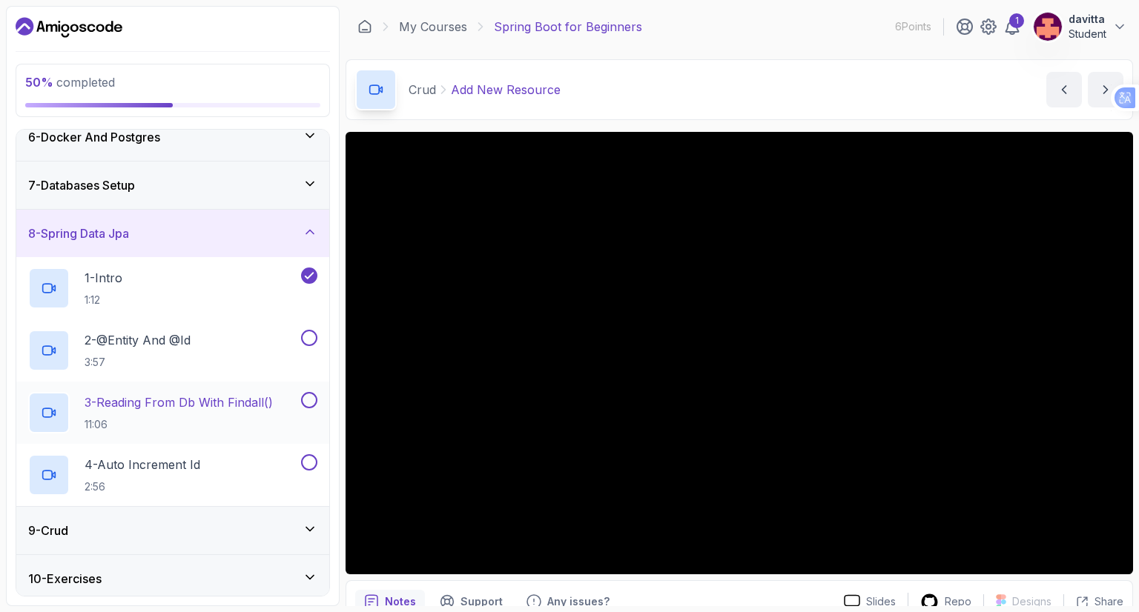
click at [167, 392] on div "3 - Reading From Db With Findall() 11:06" at bounding box center [163, 413] width 270 height 42
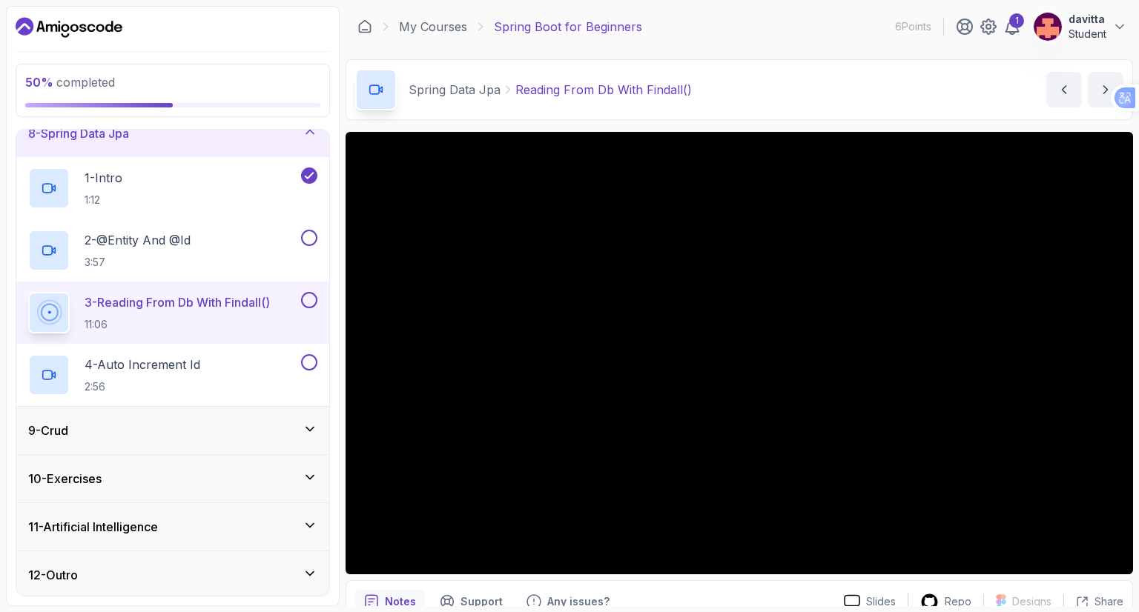
click at [211, 418] on div "9 - Crud" at bounding box center [172, 430] width 313 height 47
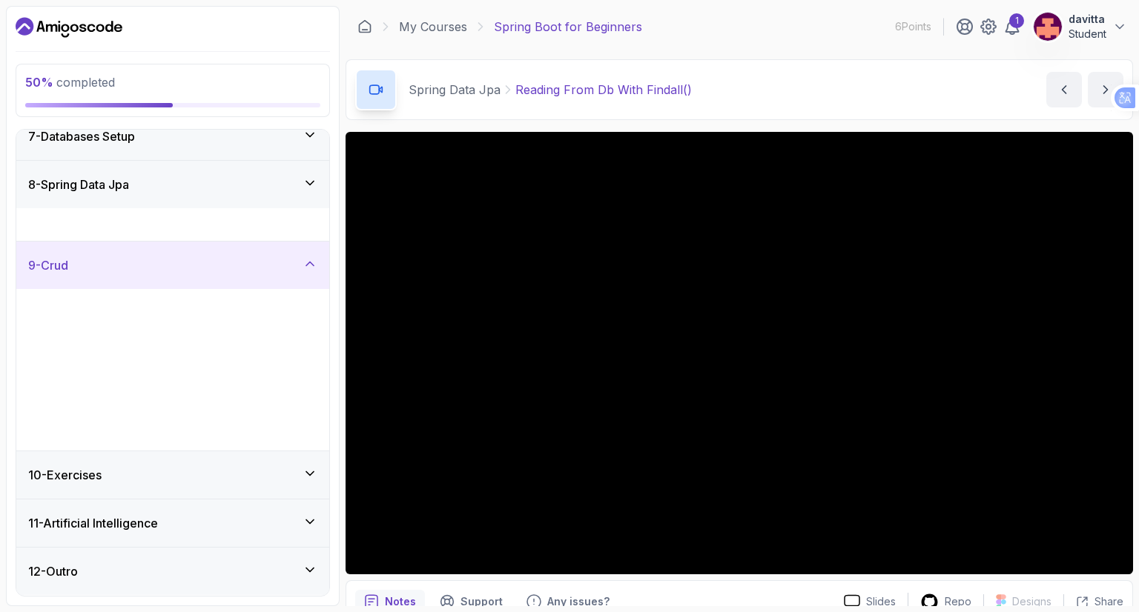
scroll to position [295, 0]
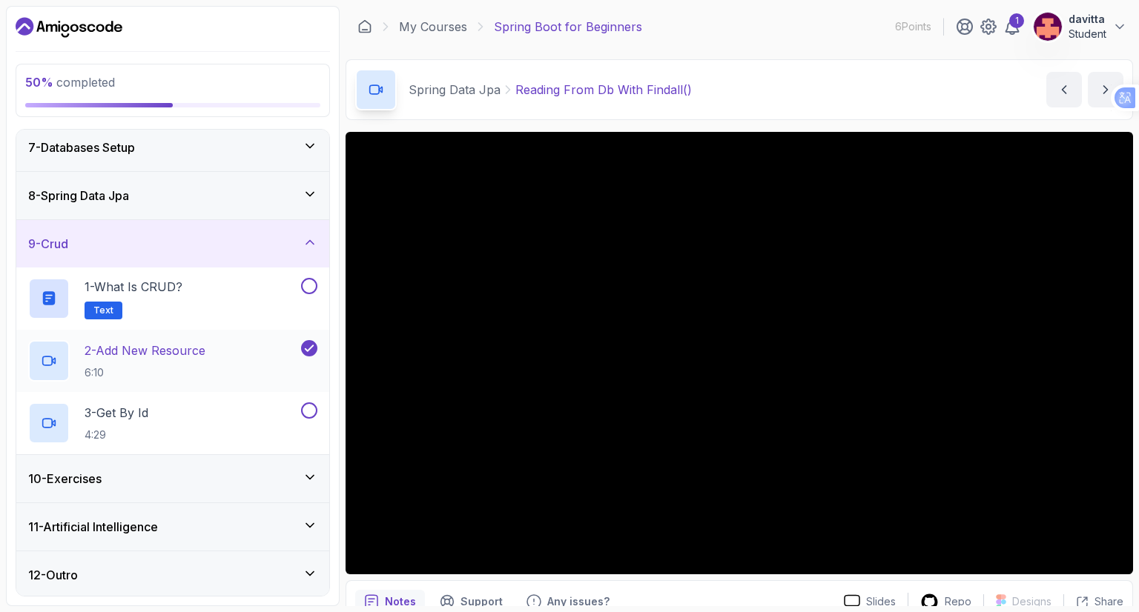
click at [240, 362] on div "2 - Add New Resource 6:10" at bounding box center [163, 361] width 270 height 42
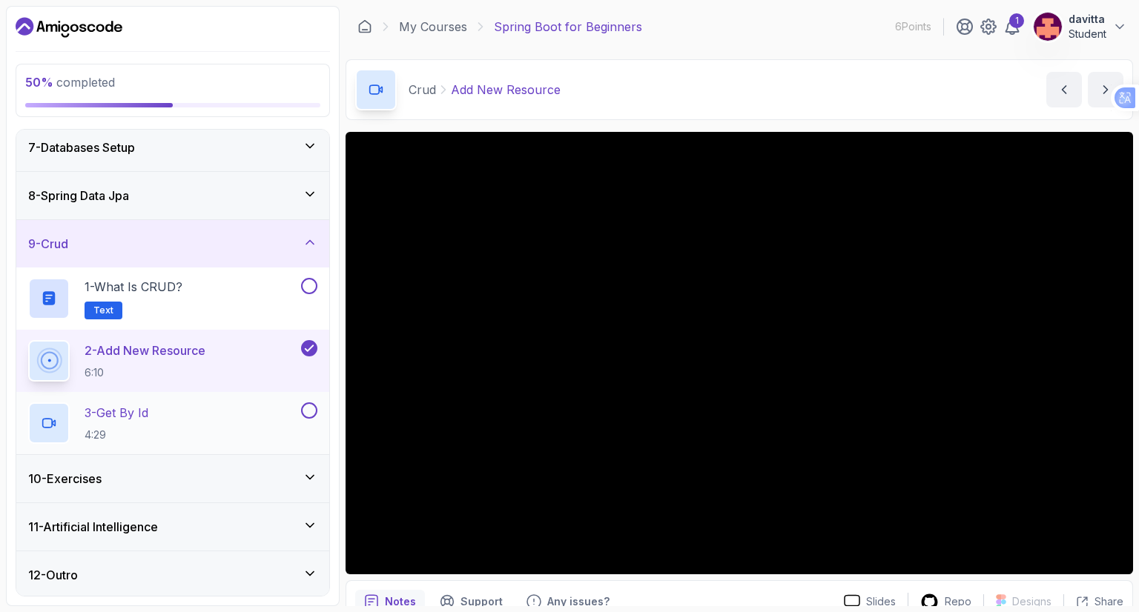
click at [199, 412] on div "3 - Get By Id 4:29" at bounding box center [163, 424] width 270 height 42
click at [256, 407] on div "3 - Get By Id 4:29" at bounding box center [163, 424] width 270 height 42
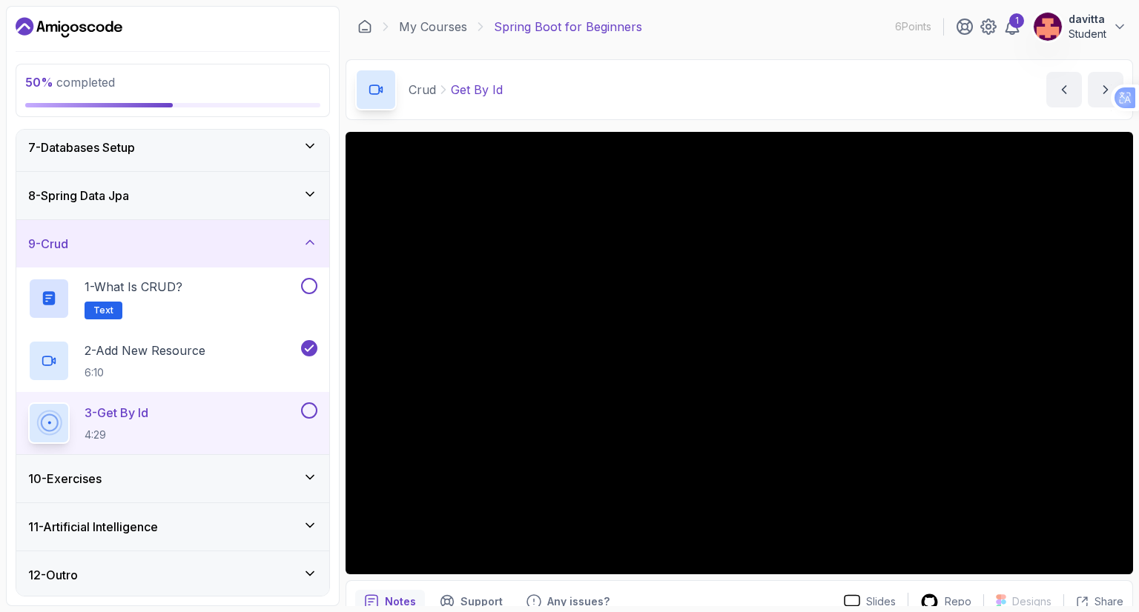
click at [190, 524] on div "11 - Artificial Intelligence" at bounding box center [172, 527] width 289 height 18
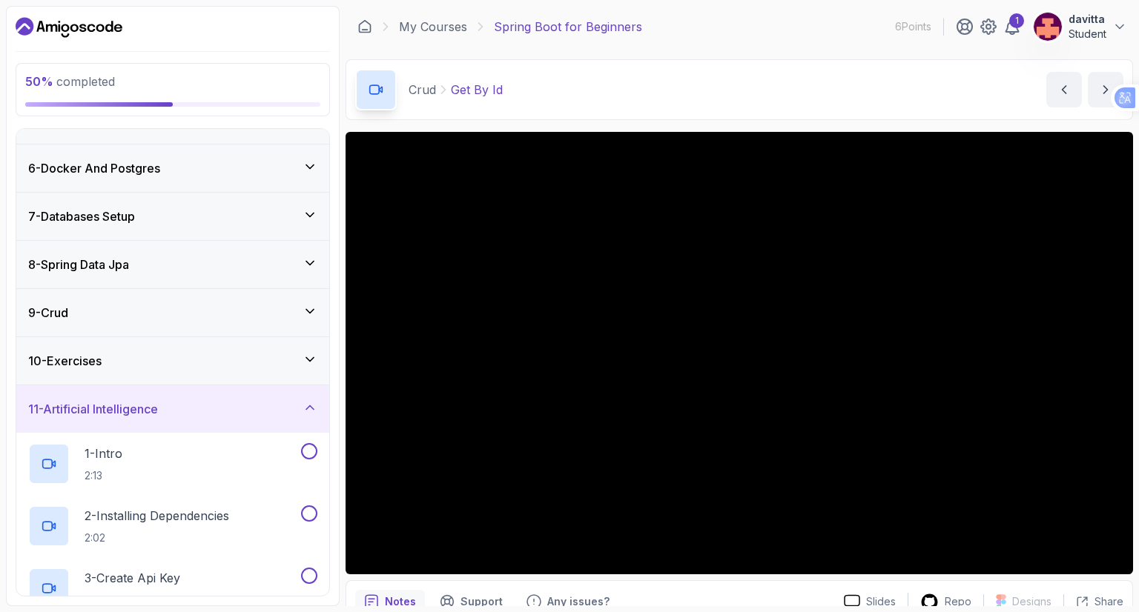
scroll to position [221, 0]
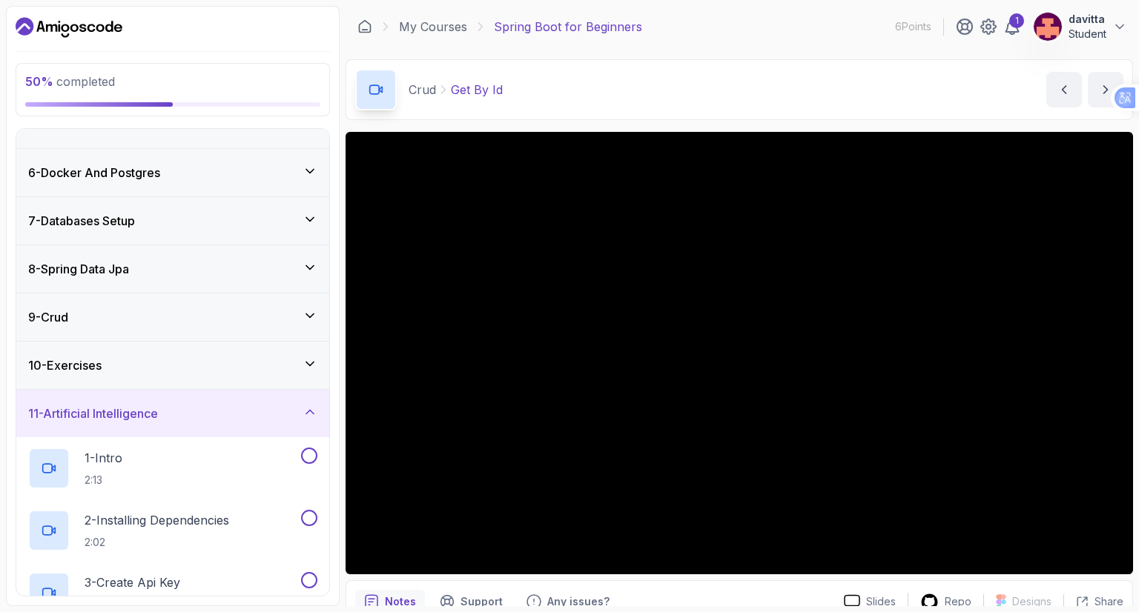
click at [306, 410] on icon at bounding box center [309, 412] width 15 height 15
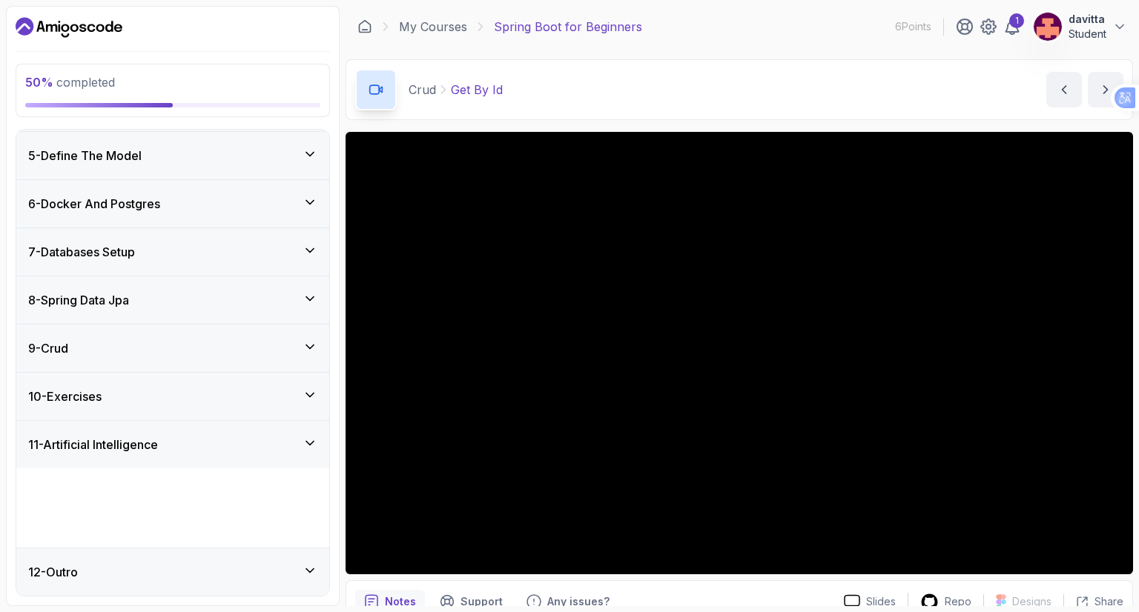
scroll to position [109, 0]
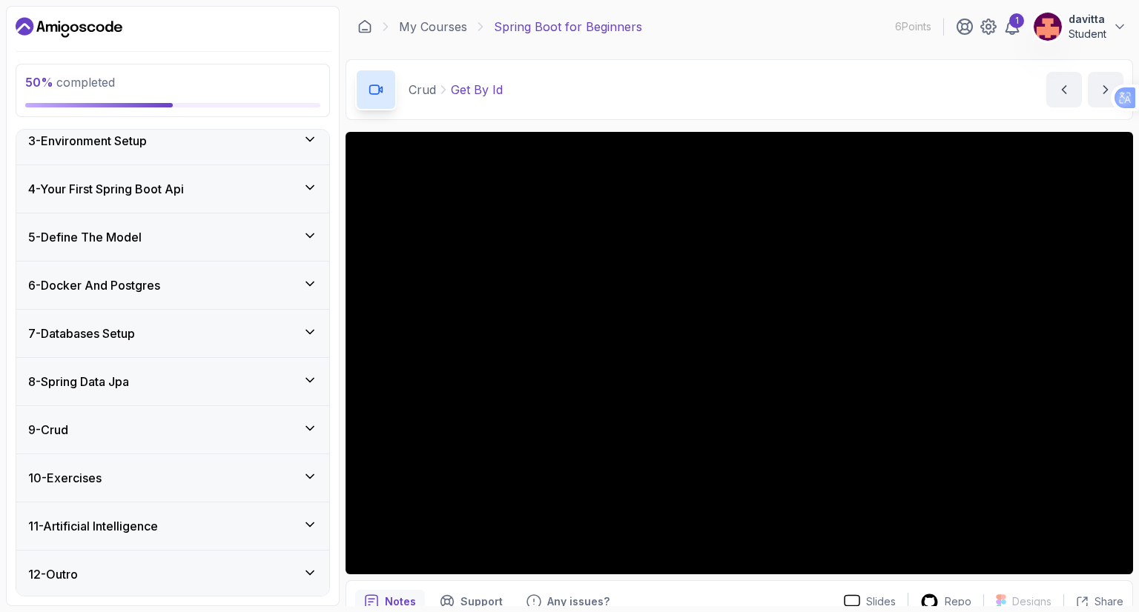
click at [307, 475] on icon at bounding box center [309, 476] width 15 height 15
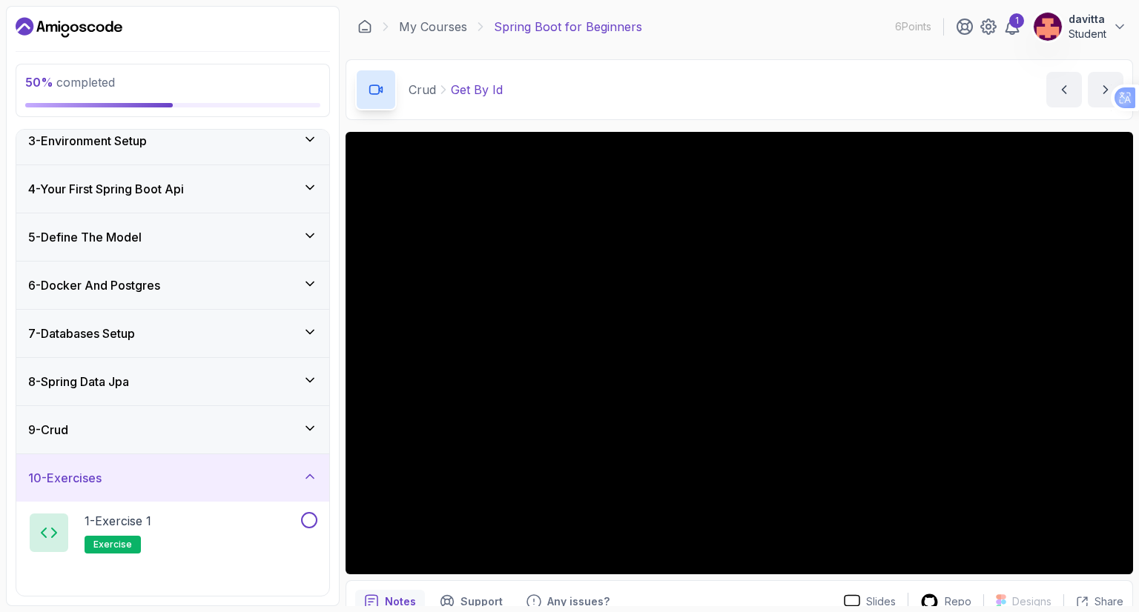
click at [308, 474] on icon at bounding box center [309, 476] width 7 height 4
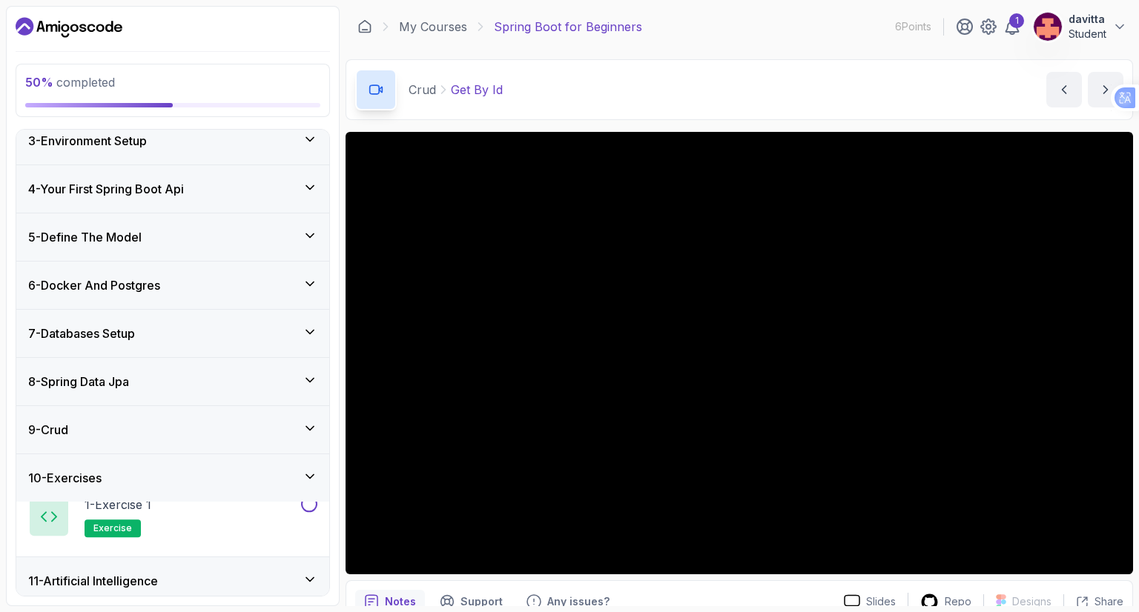
click at [256, 427] on div "9 - Crud" at bounding box center [172, 430] width 289 height 18
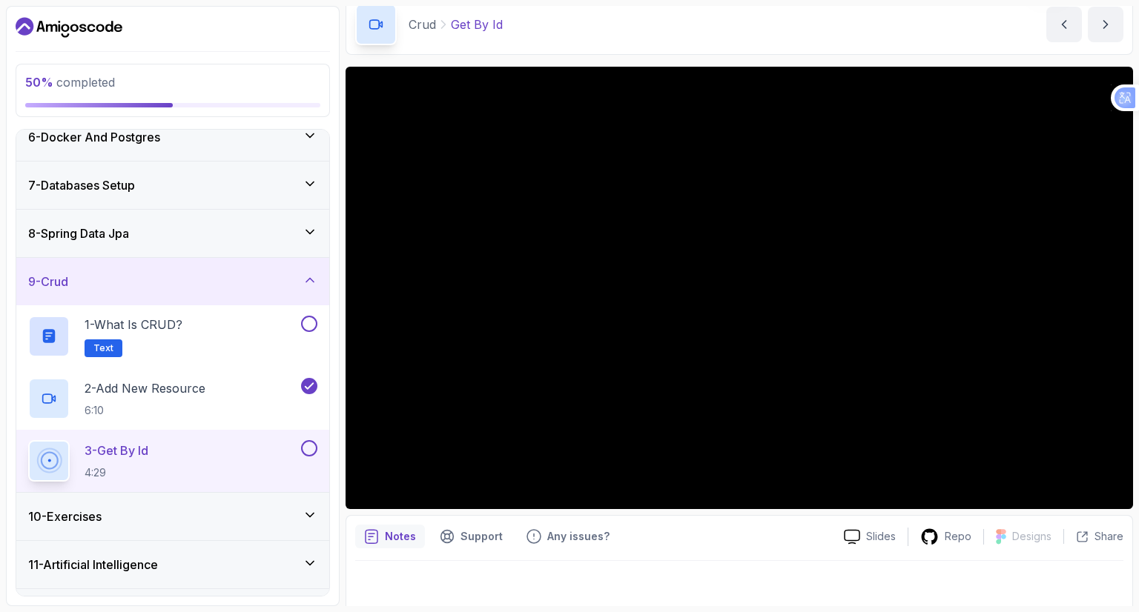
scroll to position [71, 0]
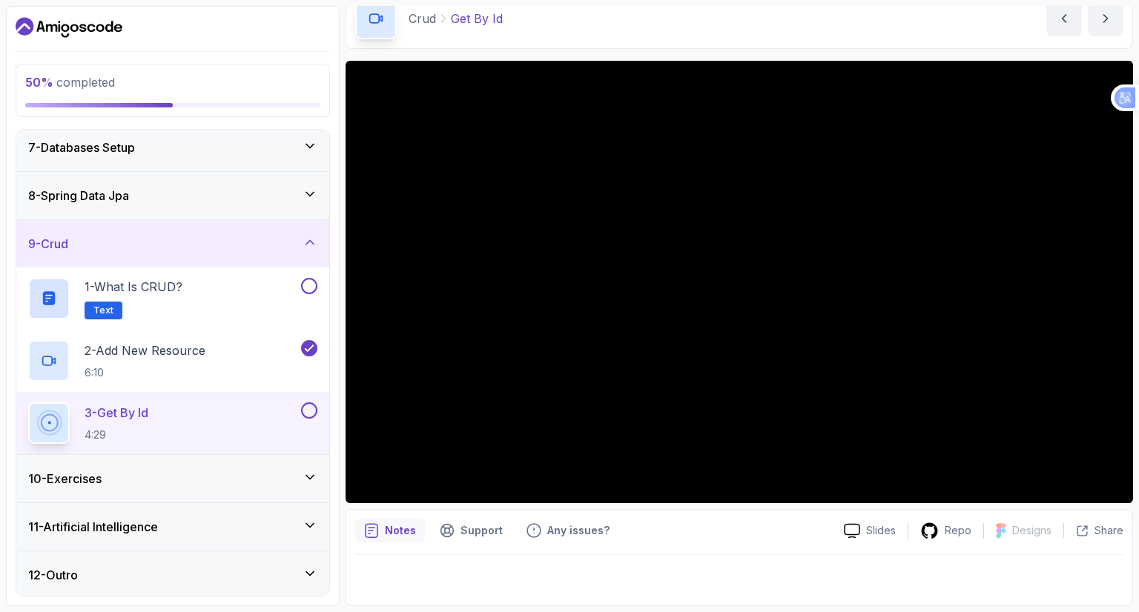
click at [211, 466] on div "10 - Exercises" at bounding box center [172, 478] width 313 height 47
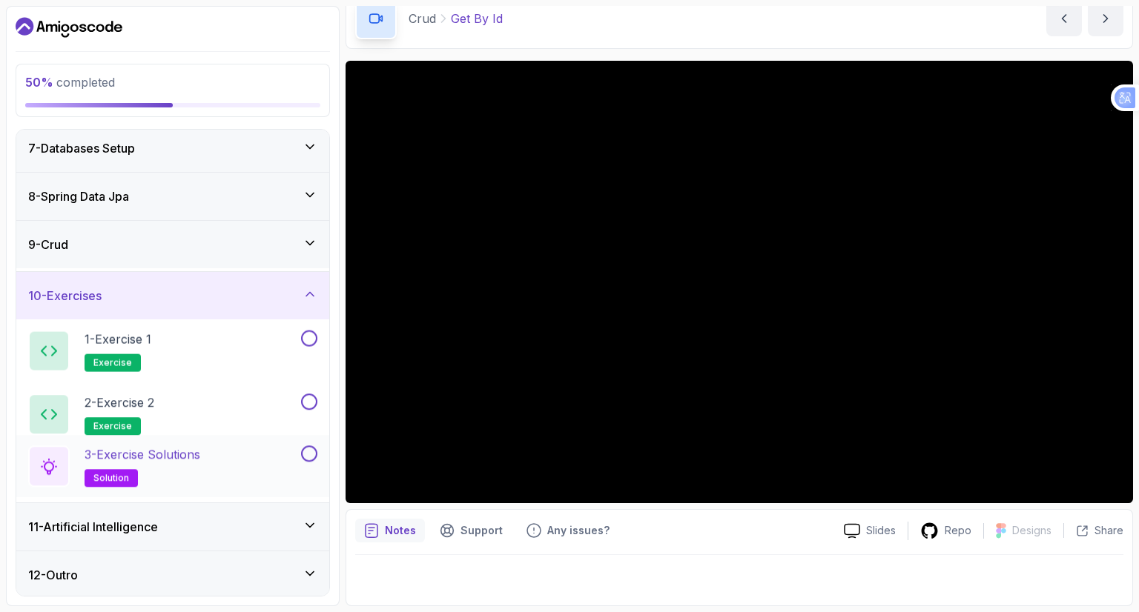
scroll to position [295, 0]
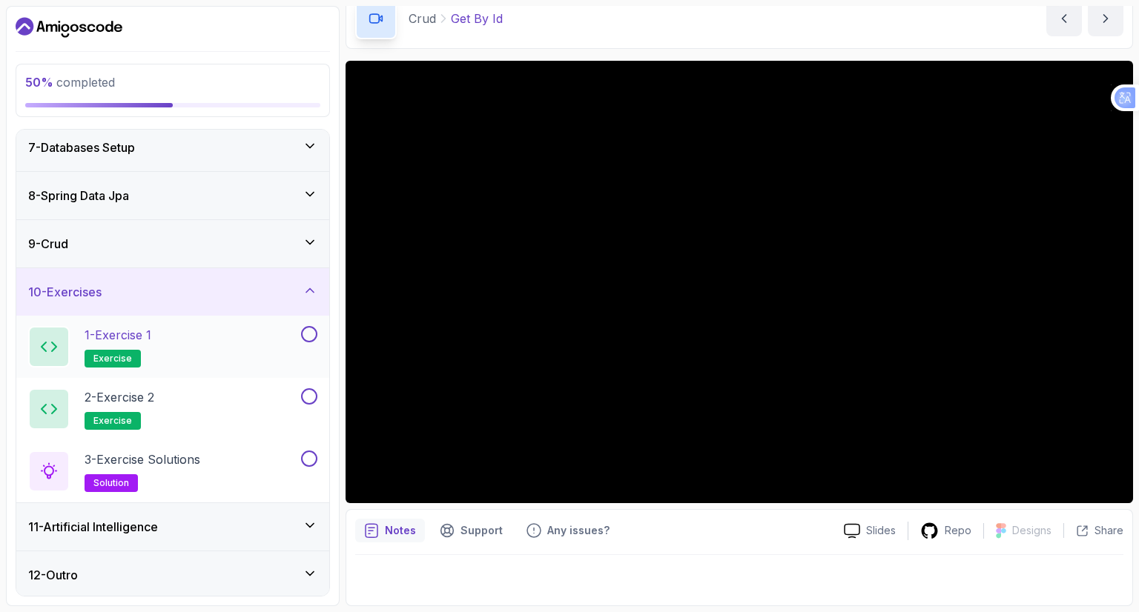
click at [256, 328] on div "1 - Exercise 1 exercise" at bounding box center [163, 347] width 270 height 42
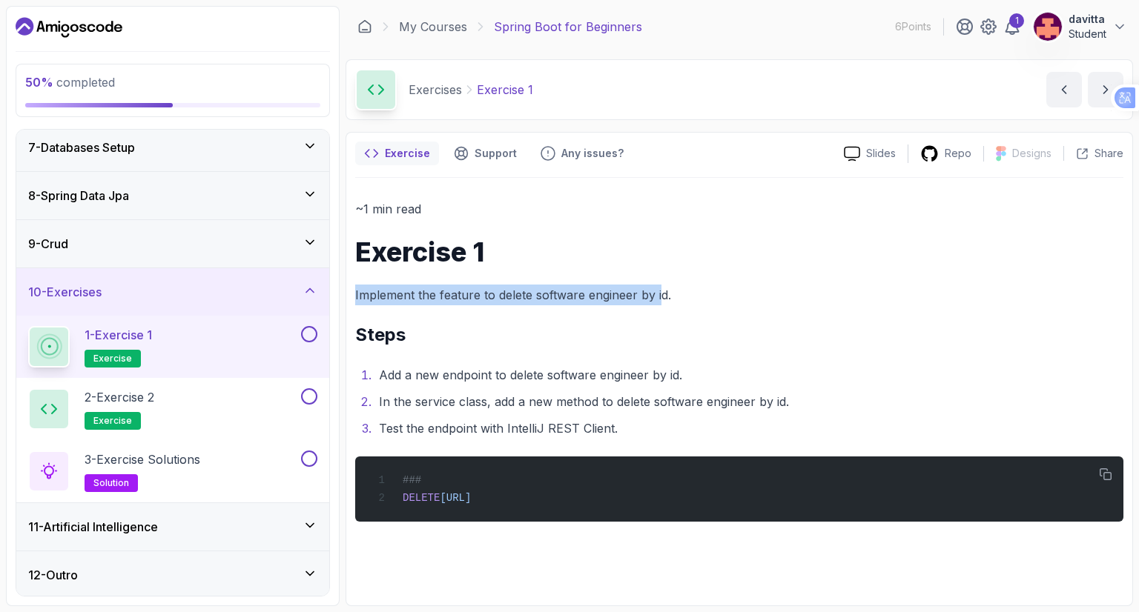
drag, startPoint x: 355, startPoint y: 294, endPoint x: 715, endPoint y: 302, distance: 359.6
click at [669, 302] on p "Implement the feature to delete software engineer by id." at bounding box center [739, 295] width 768 height 21
click at [776, 297] on p "Implement the feature to delete software engineer by id." at bounding box center [739, 295] width 768 height 21
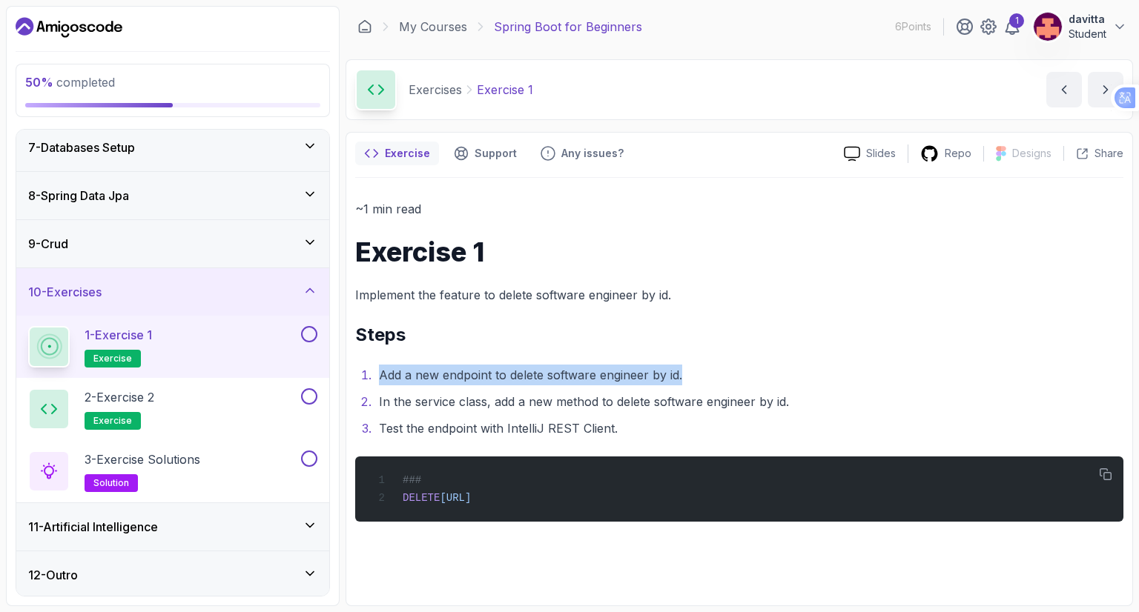
drag, startPoint x: 361, startPoint y: 371, endPoint x: 773, endPoint y: 362, distance: 412.2
click at [711, 365] on li "Add a new endpoint to delete software engineer by id." at bounding box center [748, 375] width 749 height 21
click at [779, 362] on div "~1 min read Exercise 1 Implement the feature to delete software engineer by id.…" at bounding box center [739, 360] width 768 height 323
click at [723, 371] on li "Add a new endpoint to delete software engineer by id." at bounding box center [748, 375] width 749 height 21
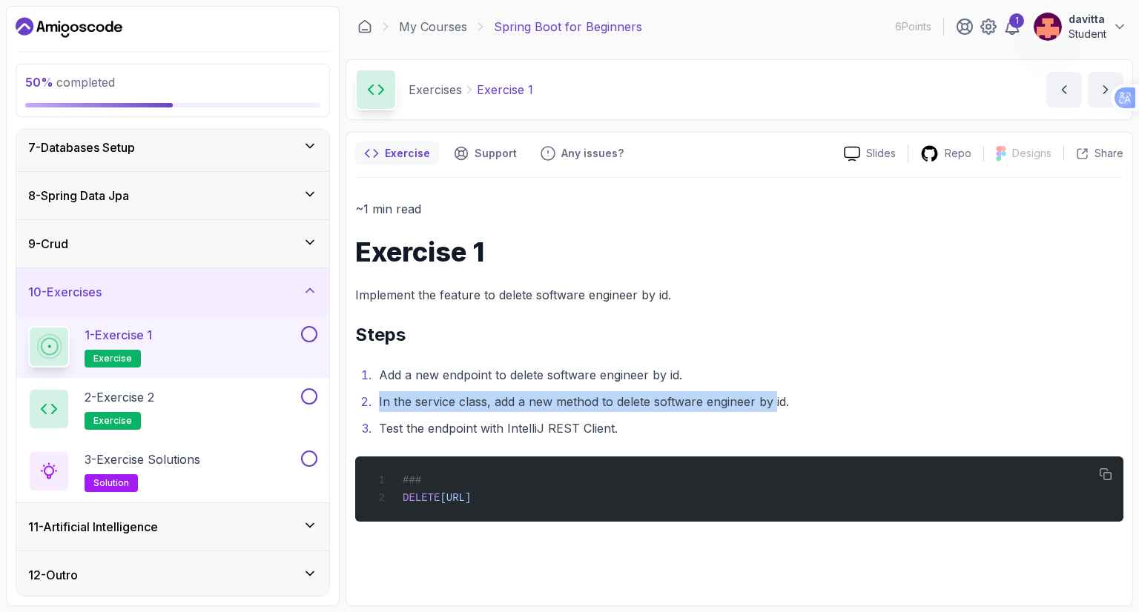
drag, startPoint x: 377, startPoint y: 401, endPoint x: 837, endPoint y: 401, distance: 460.3
click at [776, 401] on li "In the service class, add a new method to delete software engineer by id." at bounding box center [748, 401] width 749 height 21
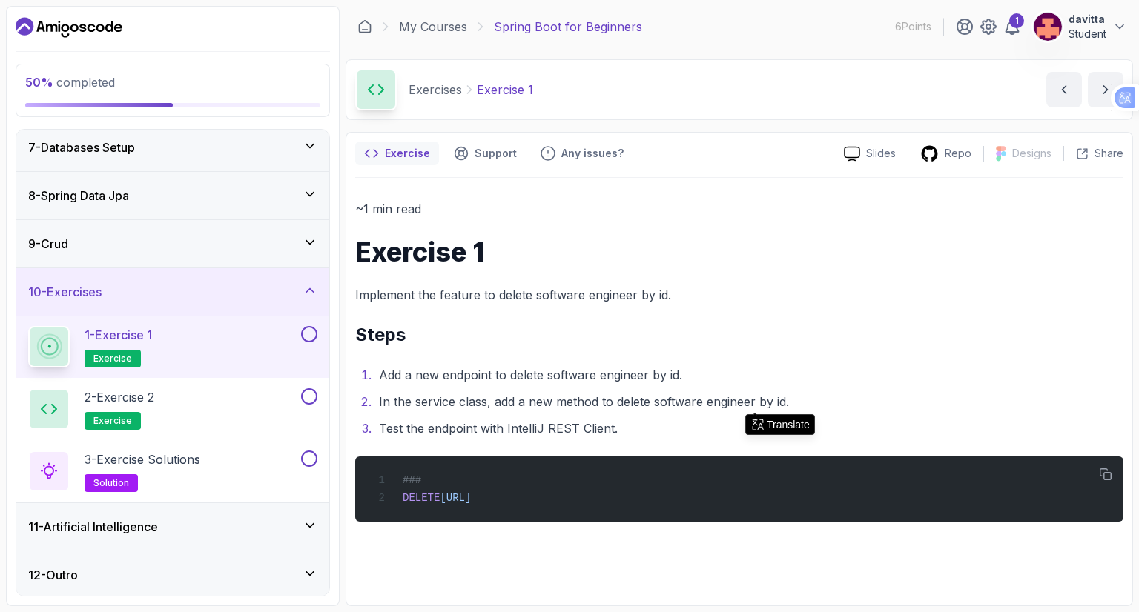
click at [837, 401] on li "In the service class, add a new method to delete software engineer by id." at bounding box center [748, 401] width 749 height 21
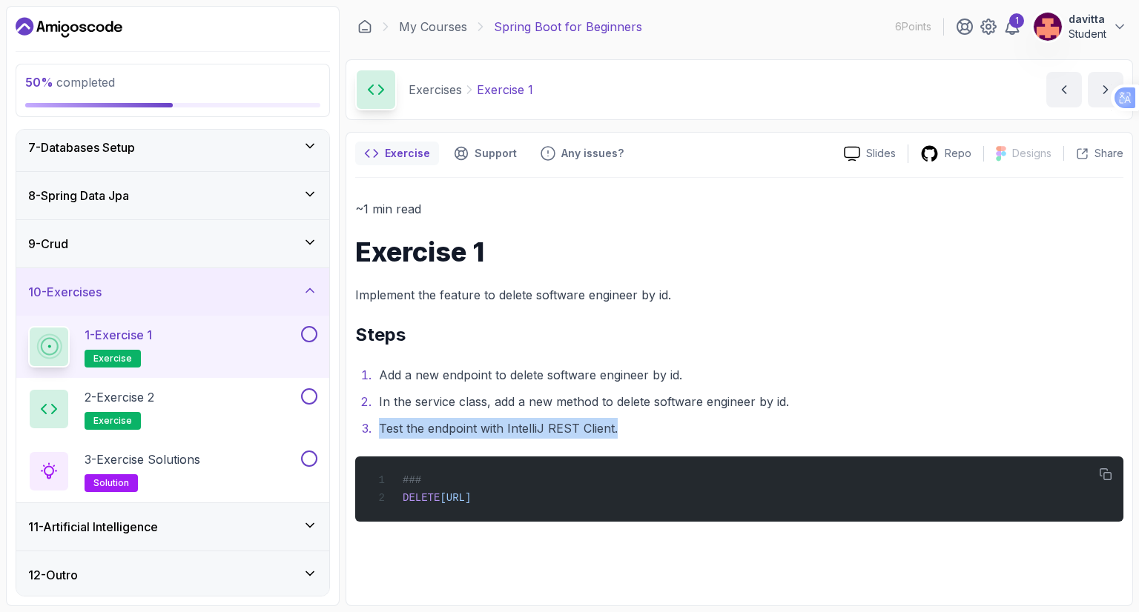
drag, startPoint x: 371, startPoint y: 423, endPoint x: 637, endPoint y: 431, distance: 266.2
click at [628, 431] on li "Test the endpoint with IntelliJ REST Client." at bounding box center [748, 428] width 749 height 21
click at [673, 429] on li "Test the endpoint with IntelliJ REST Client." at bounding box center [748, 428] width 749 height 21
click at [299, 405] on button "2 - Exercise 2 exercise" at bounding box center [172, 409] width 289 height 42
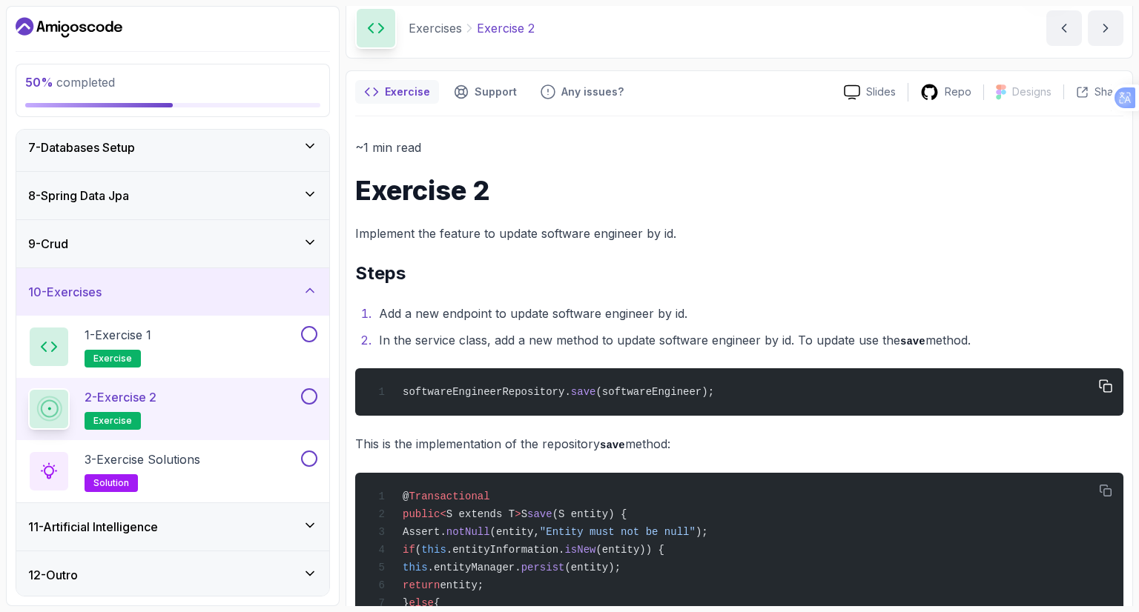
scroll to position [74, 0]
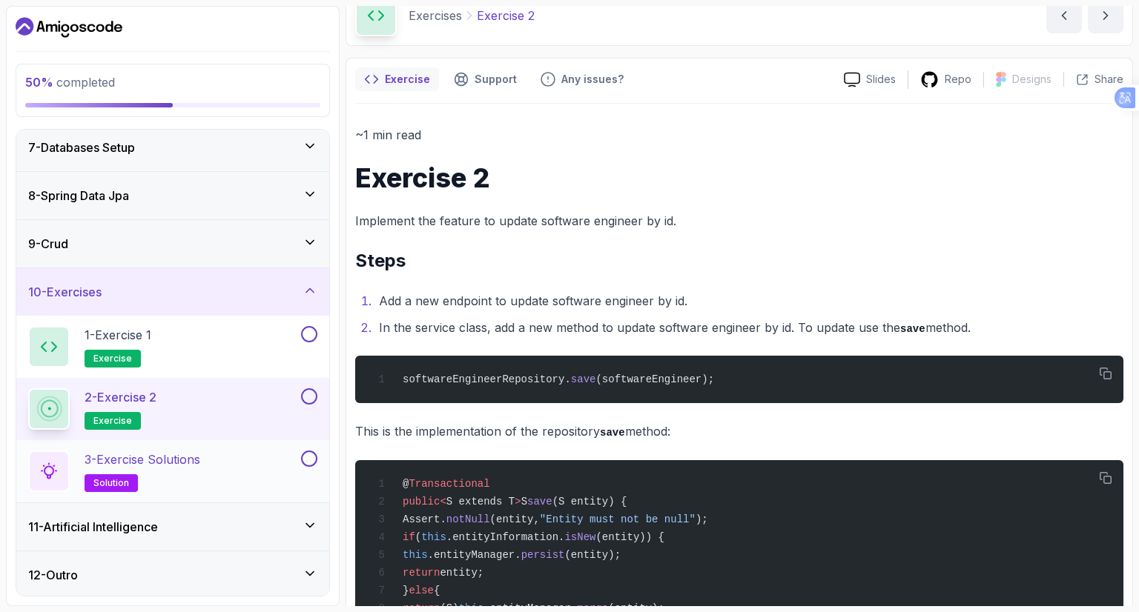
click at [279, 466] on div "3 - Exercise Solutions solution" at bounding box center [163, 472] width 270 height 42
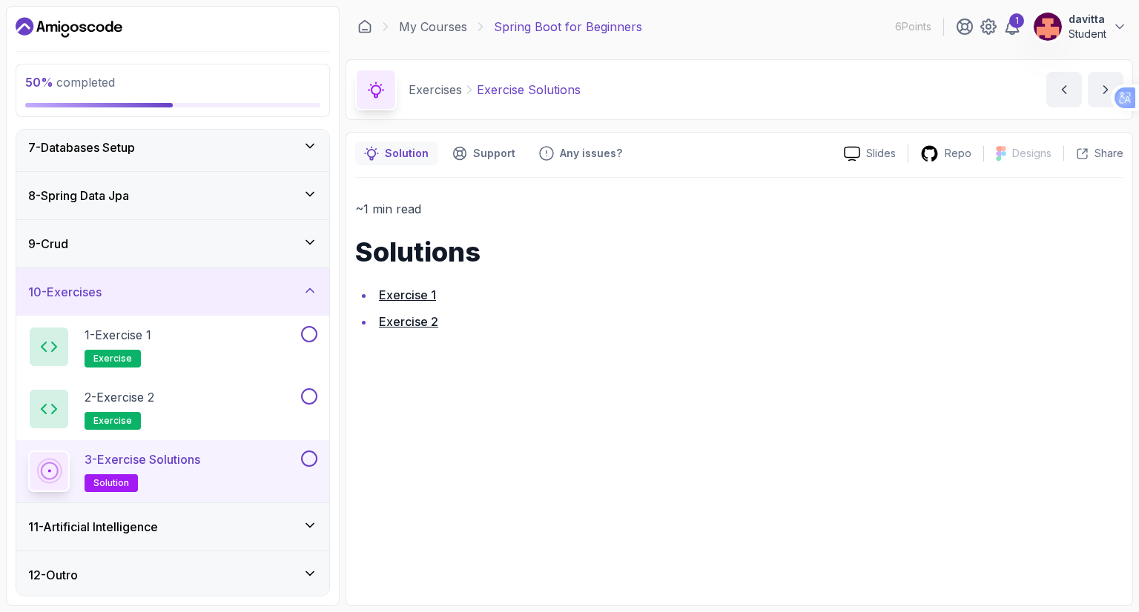
click at [420, 297] on link "Exercise 1" at bounding box center [407, 295] width 57 height 15
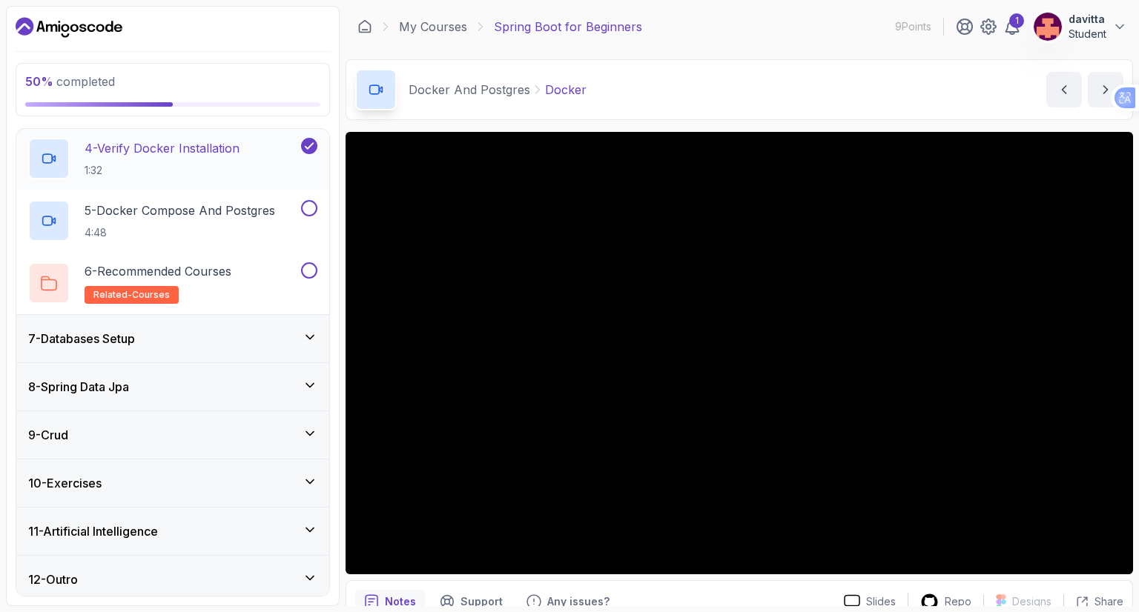
scroll to position [482, 0]
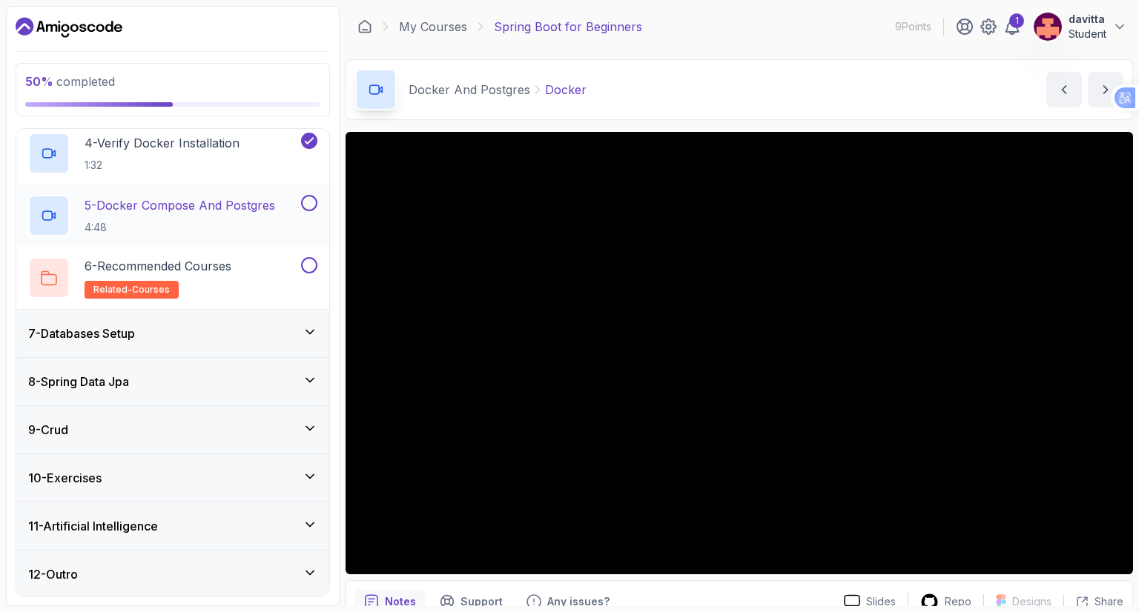
click at [305, 204] on button at bounding box center [309, 203] width 16 height 16
click at [311, 265] on button at bounding box center [309, 265] width 16 height 16
click at [308, 266] on icon at bounding box center [309, 266] width 8 height 6
click at [314, 327] on icon at bounding box center [309, 332] width 15 height 15
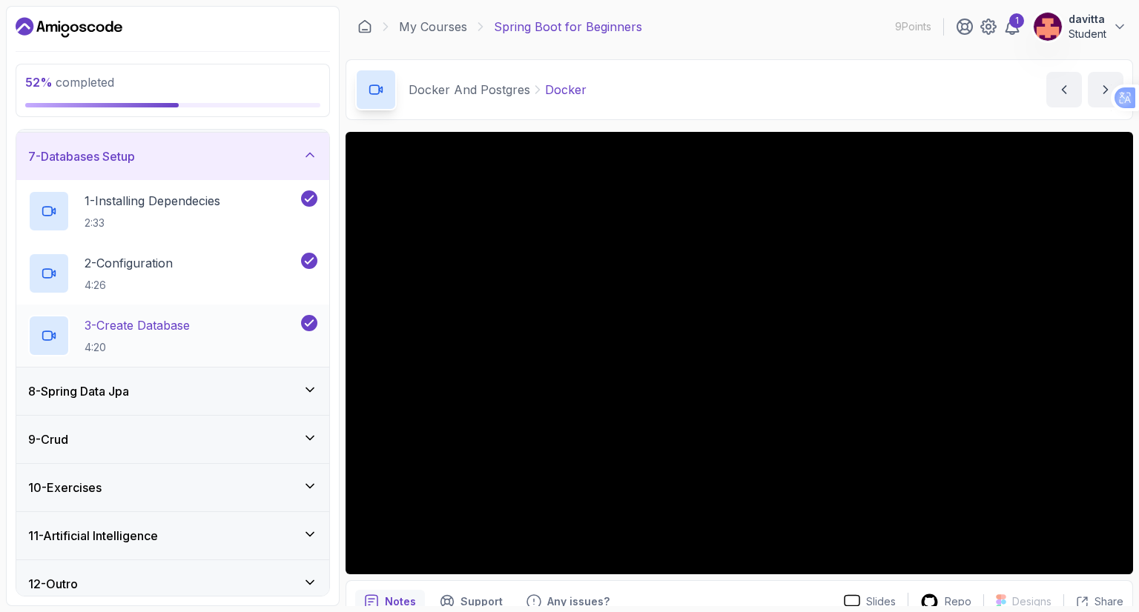
scroll to position [295, 0]
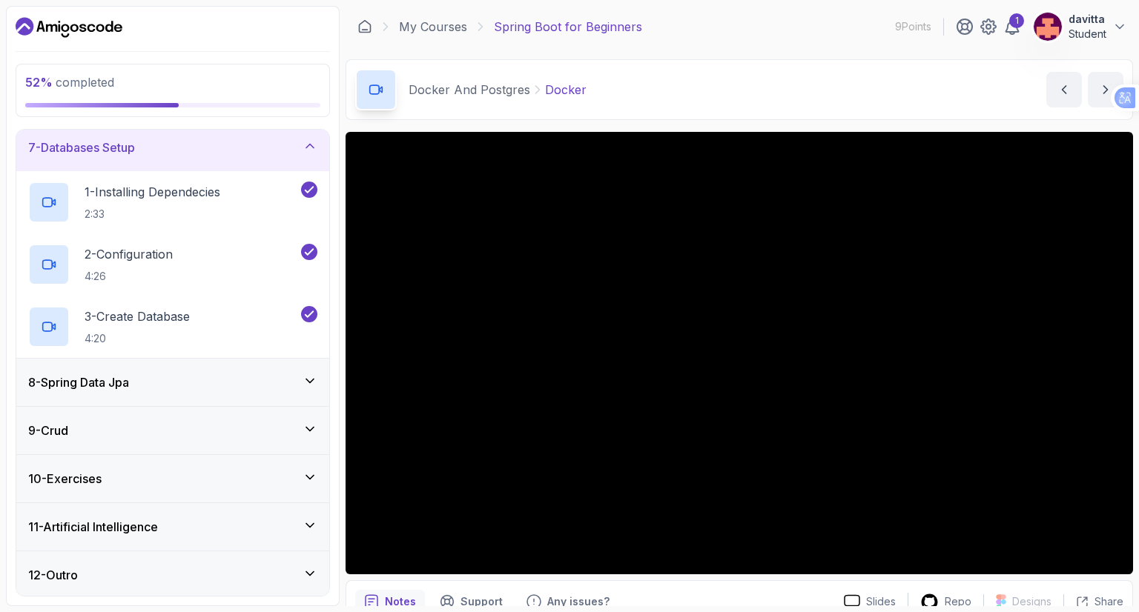
click at [299, 374] on div "8 - Spring Data Jpa" at bounding box center [172, 383] width 289 height 18
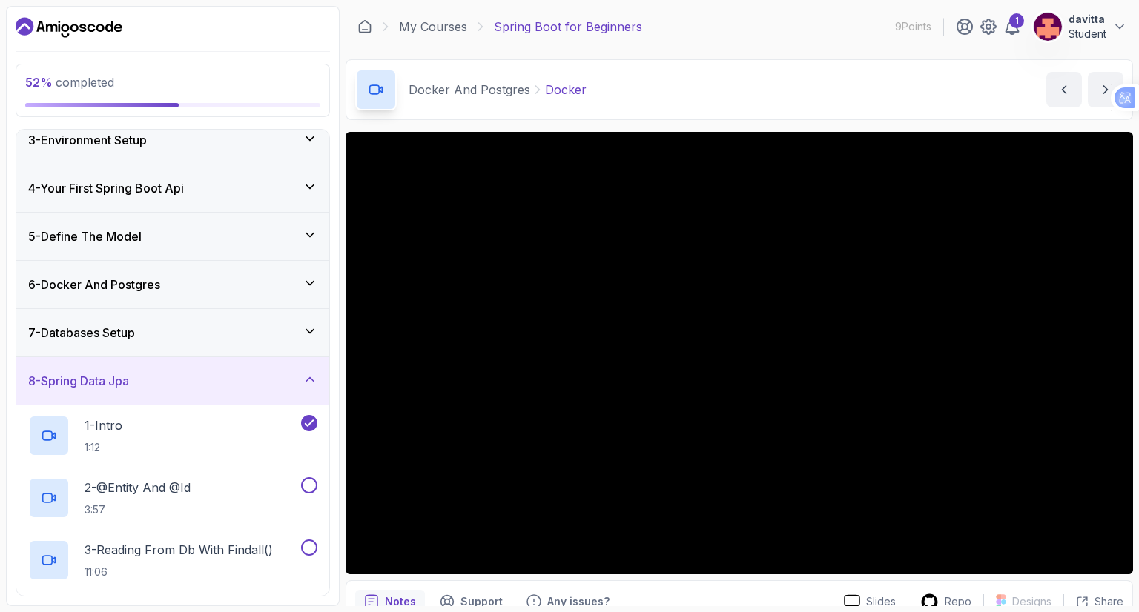
scroll to position [73, 0]
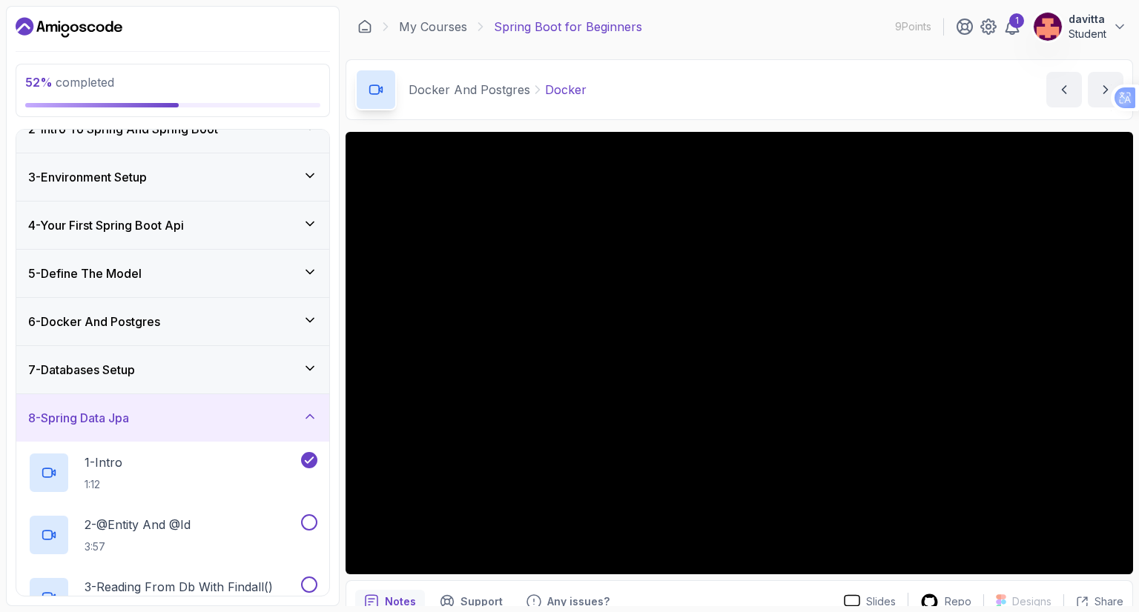
click at [308, 355] on div "7 - Databases Setup" at bounding box center [172, 369] width 313 height 47
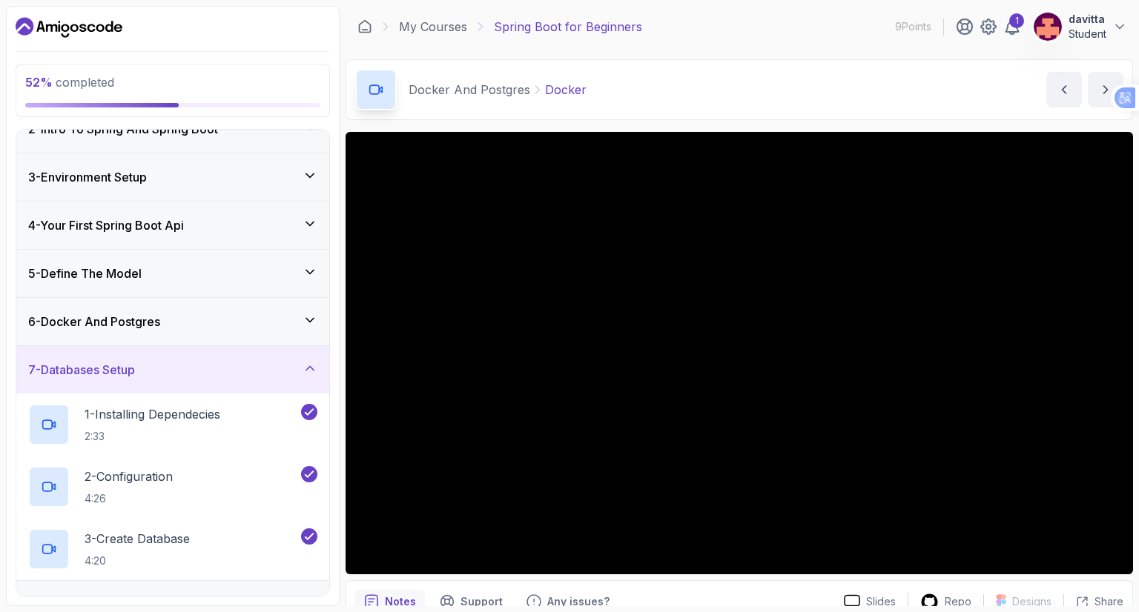
click at [308, 357] on div "7 - Databases Setup" at bounding box center [172, 369] width 313 height 47
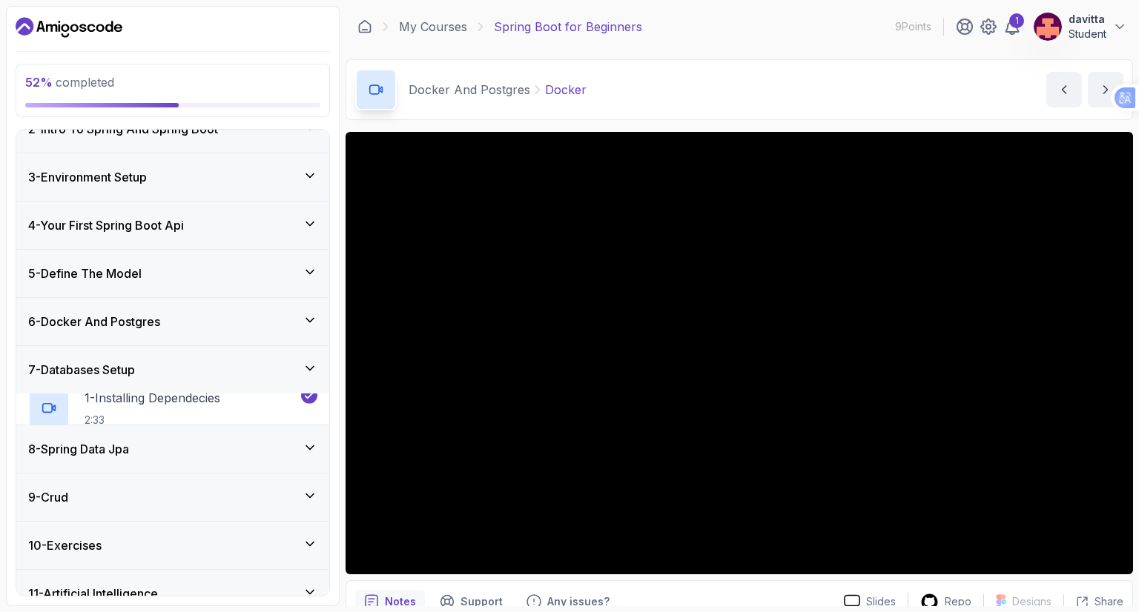
click at [299, 321] on div "6 - Docker And Postgres" at bounding box center [172, 322] width 289 height 18
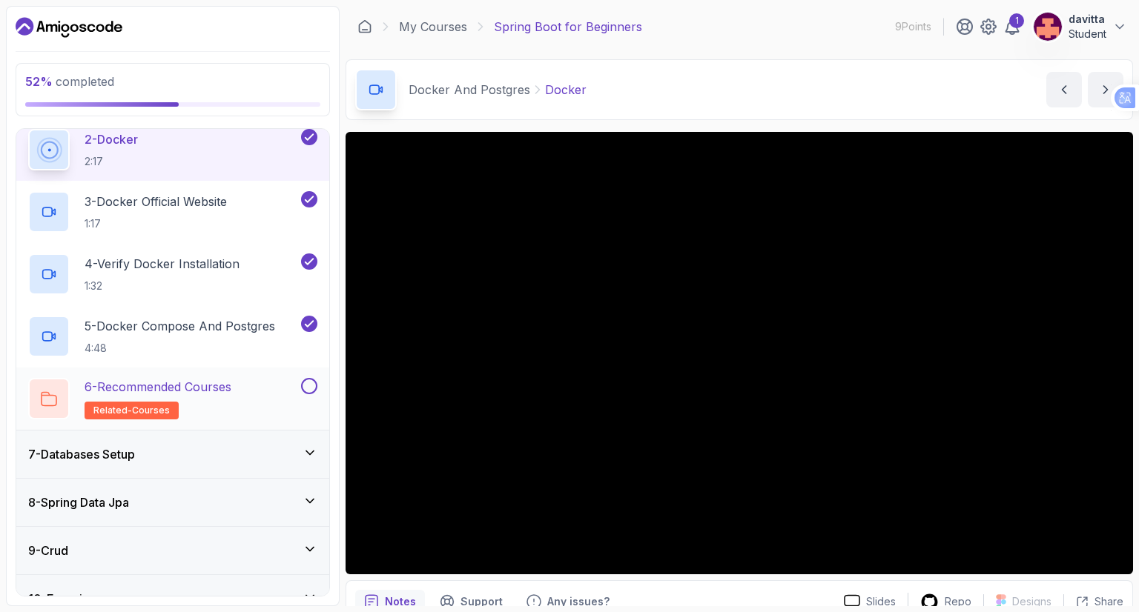
scroll to position [369, 0]
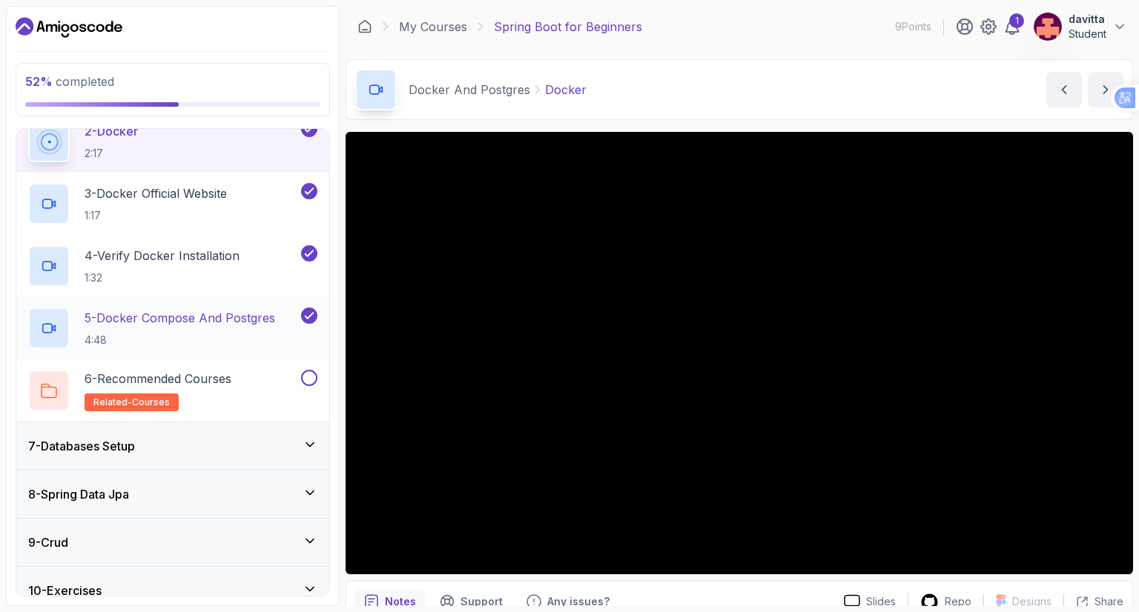
drag, startPoint x: 302, startPoint y: 320, endPoint x: 305, endPoint y: 298, distance: 22.5
click at [302, 320] on div at bounding box center [307, 316] width 19 height 16
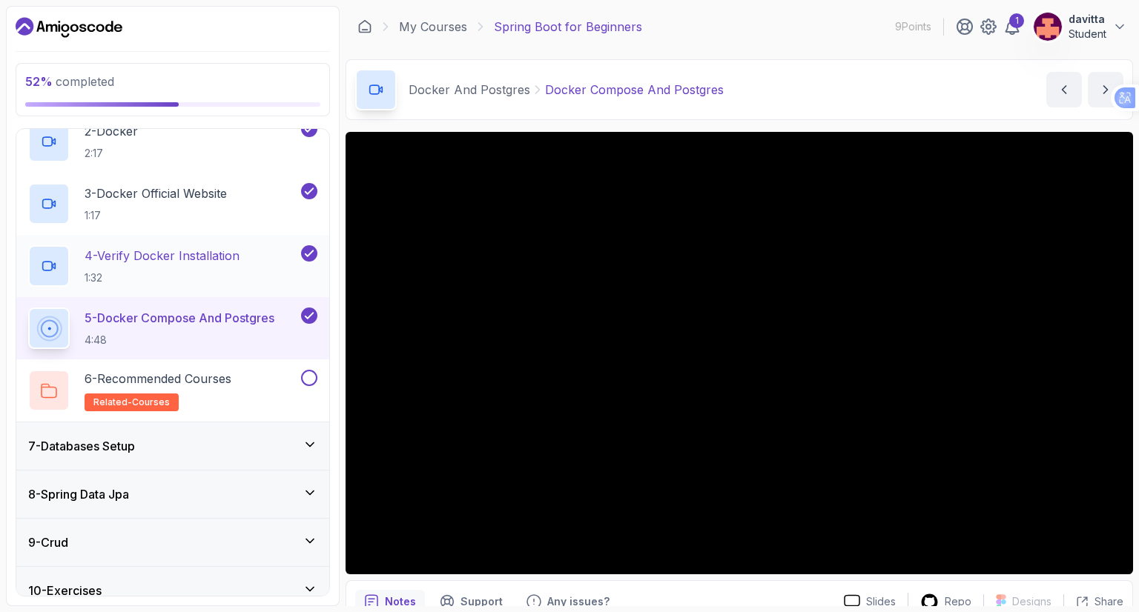
scroll to position [380, 0]
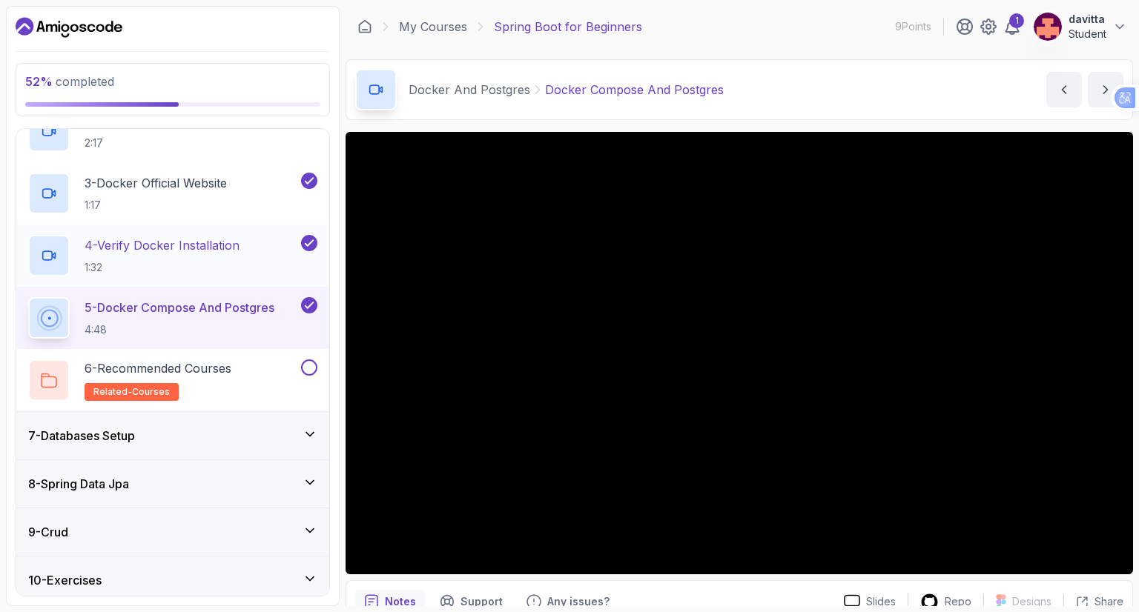
click at [308, 260] on button "4 - Verify Docker Installation 1:32" at bounding box center [172, 256] width 289 height 42
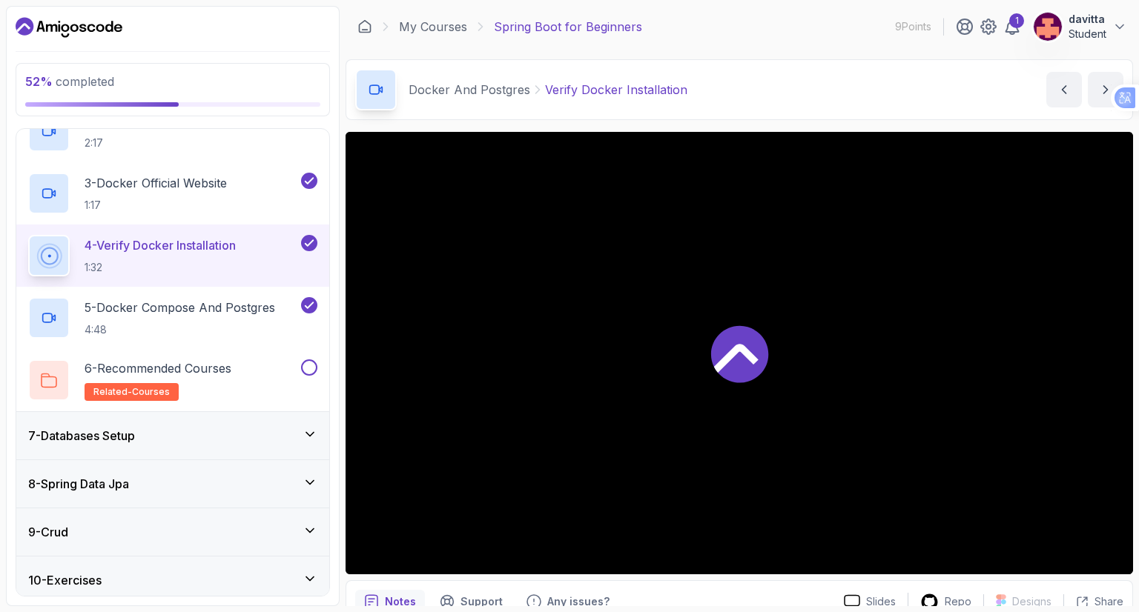
click at [311, 245] on icon at bounding box center [308, 243] width 13 height 15
click at [305, 312] on div at bounding box center [307, 305] width 19 height 16
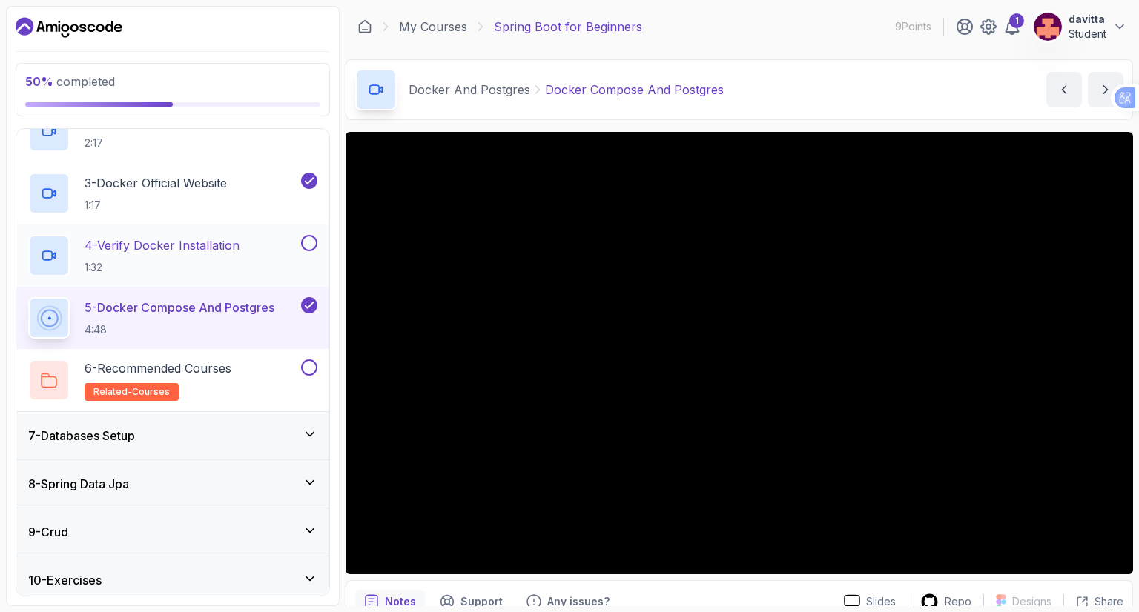
click at [312, 306] on icon at bounding box center [308, 305] width 13 height 15
